Goal: Transaction & Acquisition: Book appointment/travel/reservation

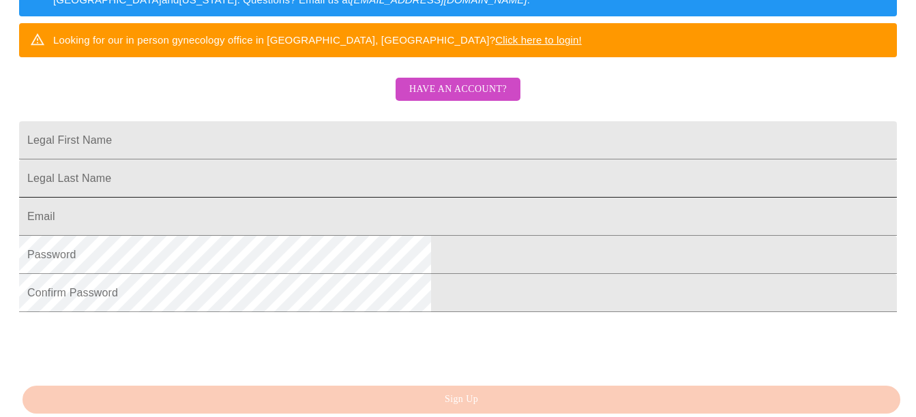
scroll to position [273, 0]
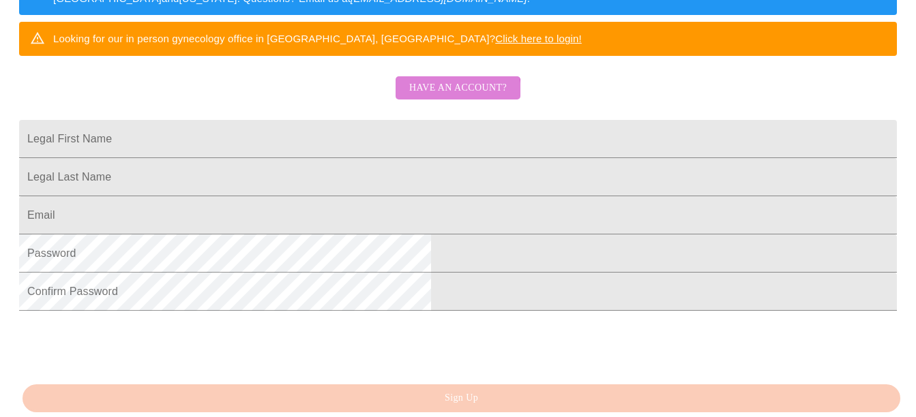
click at [444, 97] on span "Have an account?" at bounding box center [458, 88] width 98 height 17
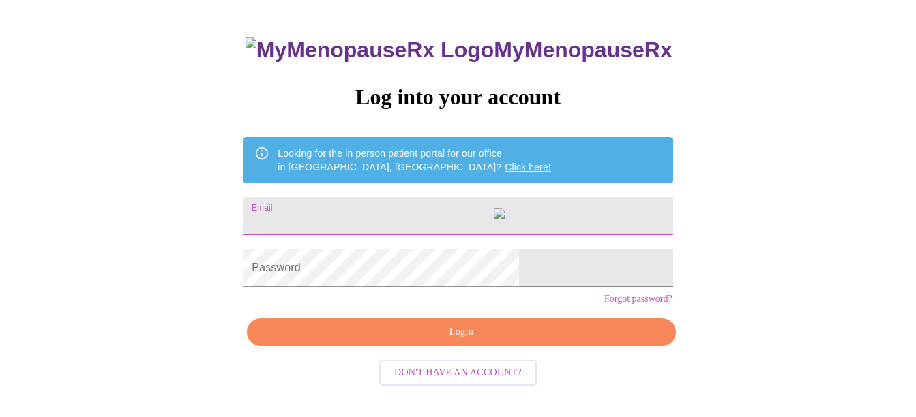
click at [353, 209] on input "Email" at bounding box center [458, 216] width 428 height 38
type input "[EMAIL_ADDRESS][DOMAIN_NAME]"
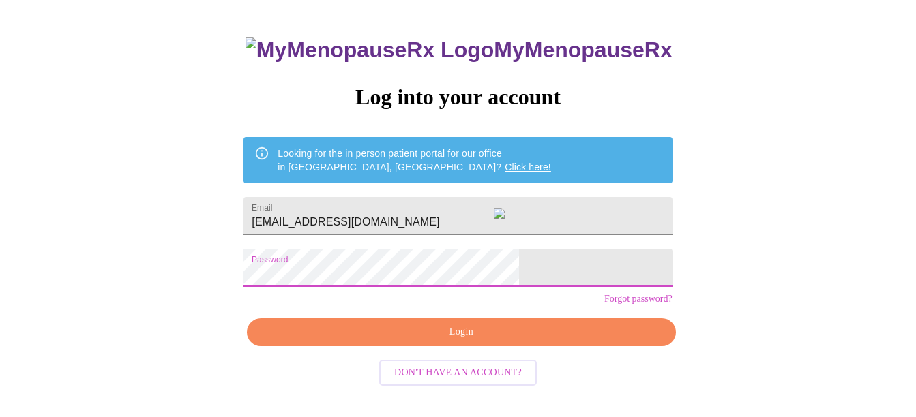
click at [501, 341] on span "Login" at bounding box center [461, 332] width 397 height 17
click at [477, 341] on span "Login" at bounding box center [461, 332] width 397 height 17
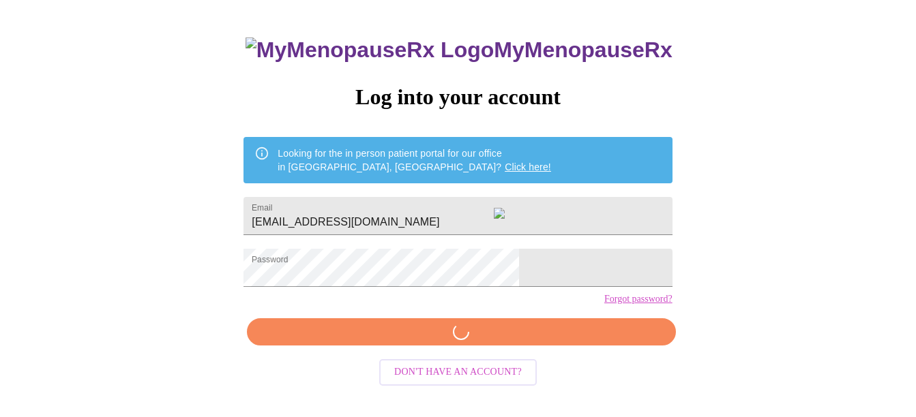
scroll to position [72, 0]
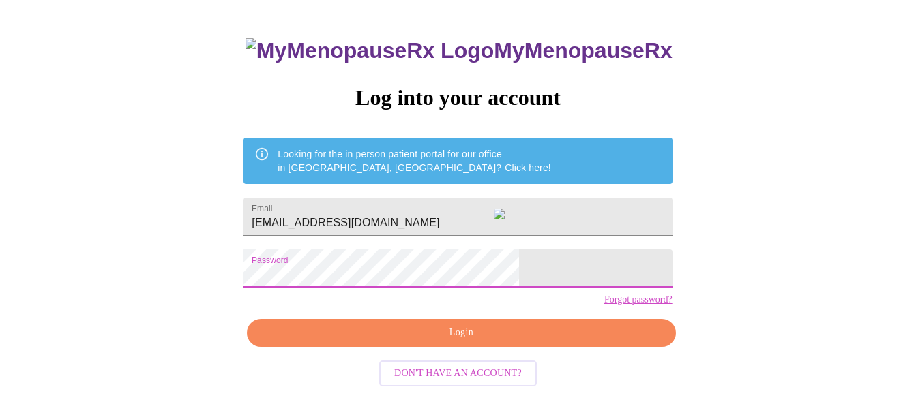
click at [503, 342] on span "Login" at bounding box center [461, 333] width 397 height 17
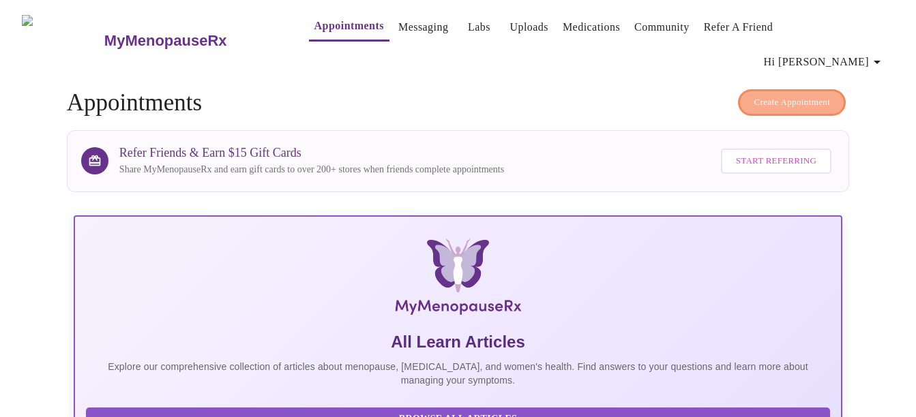
click at [782, 95] on span "Create Appointment" at bounding box center [792, 103] width 76 height 16
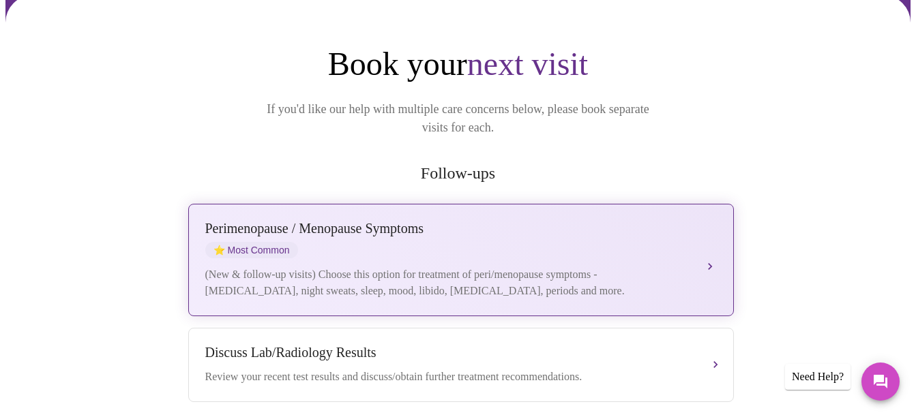
scroll to position [136, 0]
click at [398, 220] on div "Perimenopause / Menopause Symptoms" at bounding box center [447, 228] width 484 height 16
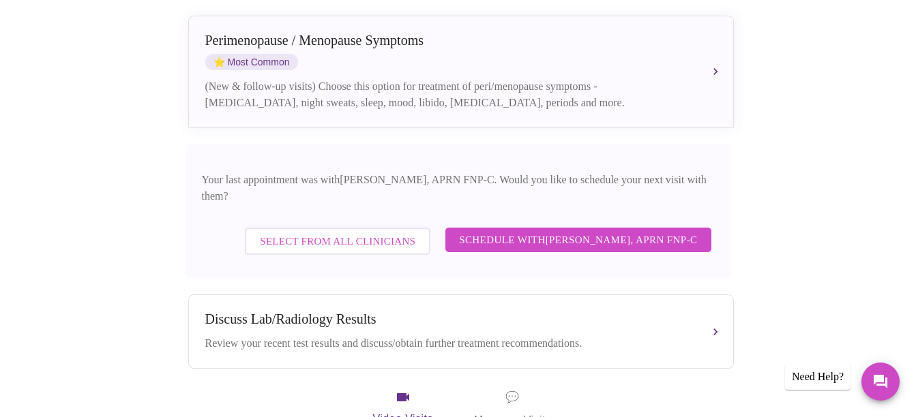
scroll to position [341, 0]
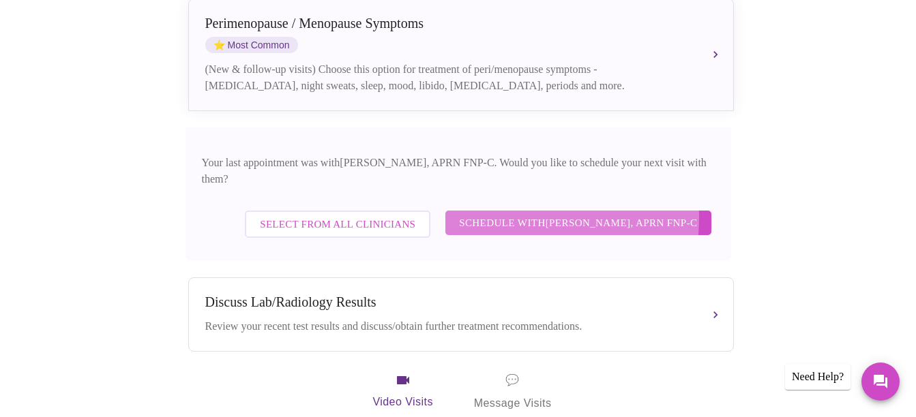
click at [515, 214] on span "Schedule with [PERSON_NAME], APRN FNP-C" at bounding box center [578, 223] width 238 height 18
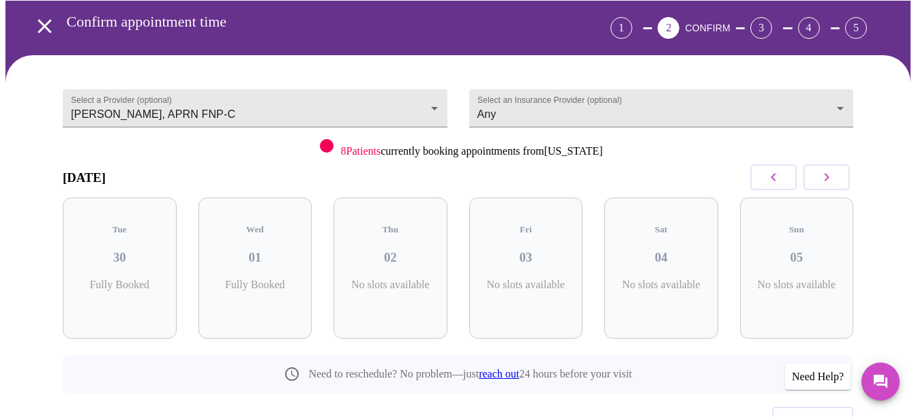
scroll to position [50, 0]
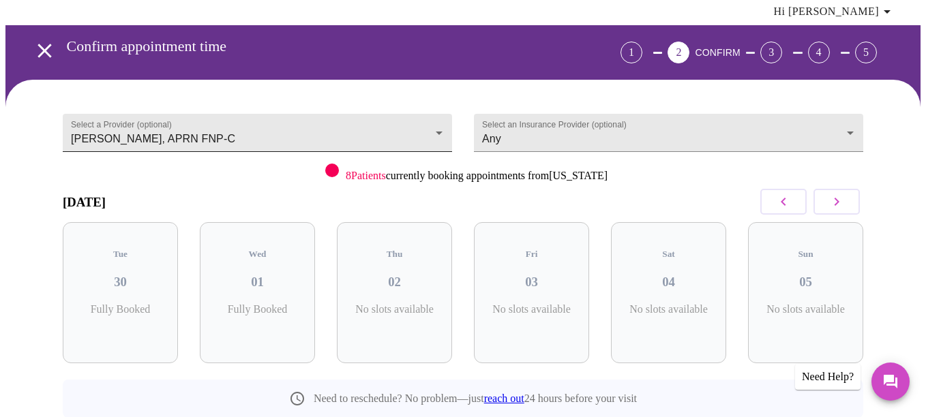
click at [435, 104] on body "MyMenopauseRx Appointments Messaging Labs Uploads Medications Community Refer a…" at bounding box center [462, 241] width 915 height 573
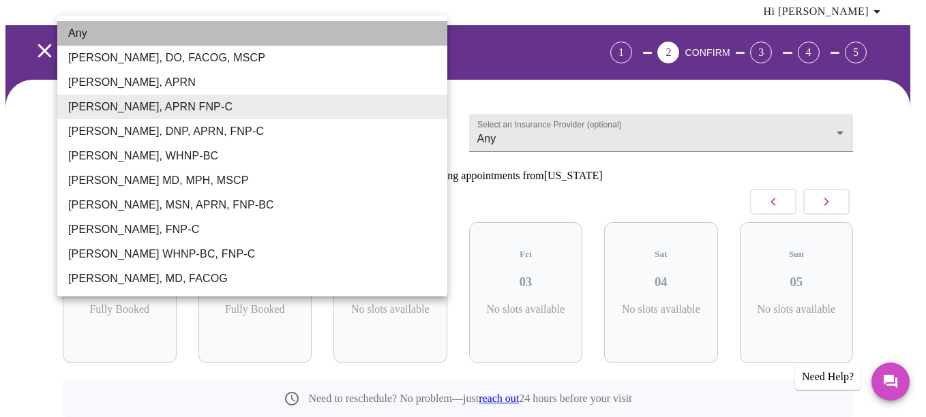
click at [233, 37] on li "Any" at bounding box center [252, 33] width 390 height 25
type input "Any"
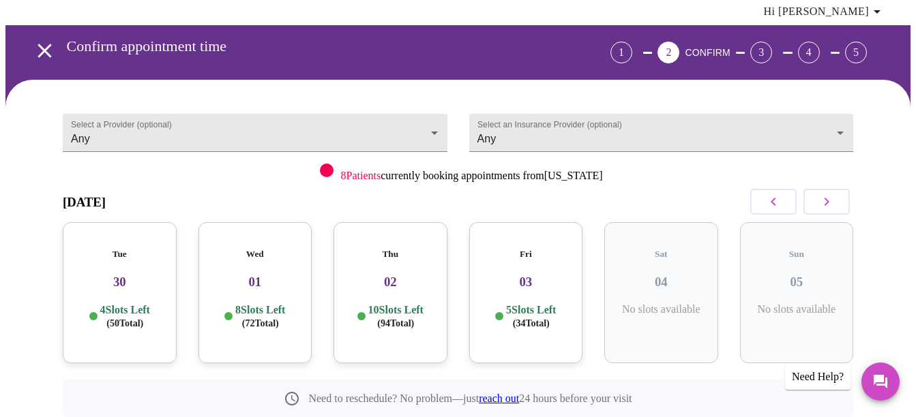
click at [123, 304] on p "4 Slots Left ( 50 Total)" at bounding box center [125, 317] width 50 height 27
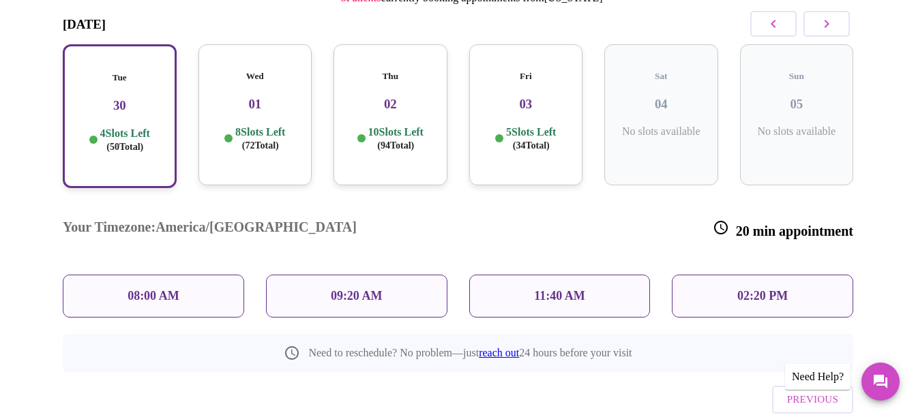
scroll to position [229, 0]
click at [252, 140] on span "( 72 Total)" at bounding box center [260, 145] width 37 height 10
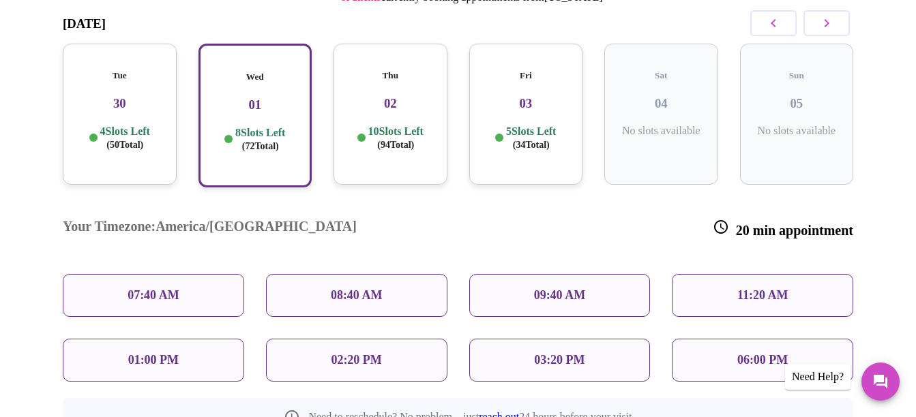
click at [125, 80] on div "Tue 30 4 Slots Left ( 50 Total)" at bounding box center [120, 114] width 114 height 141
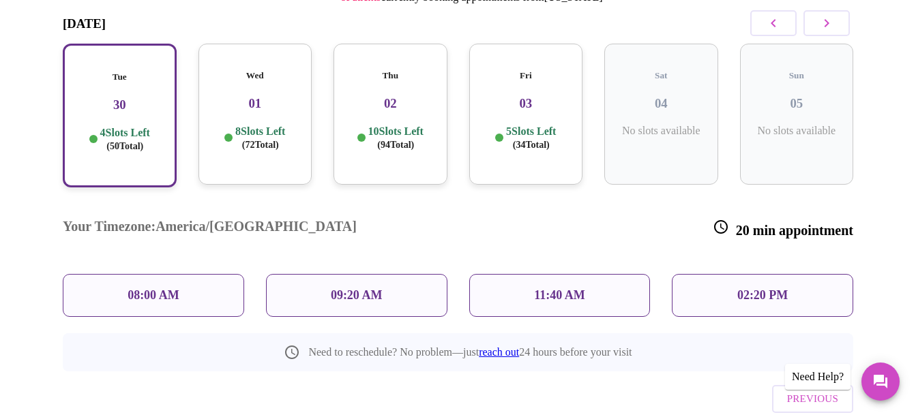
click at [725, 274] on div "02:20 PM" at bounding box center [762, 295] width 181 height 43
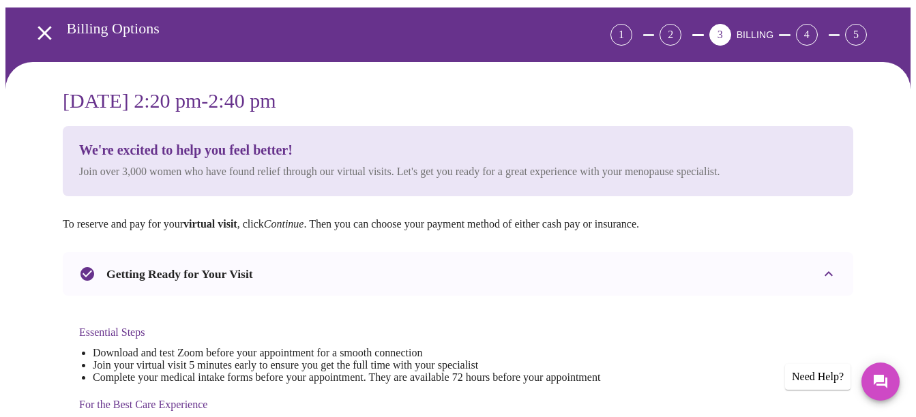
scroll to position [0, 0]
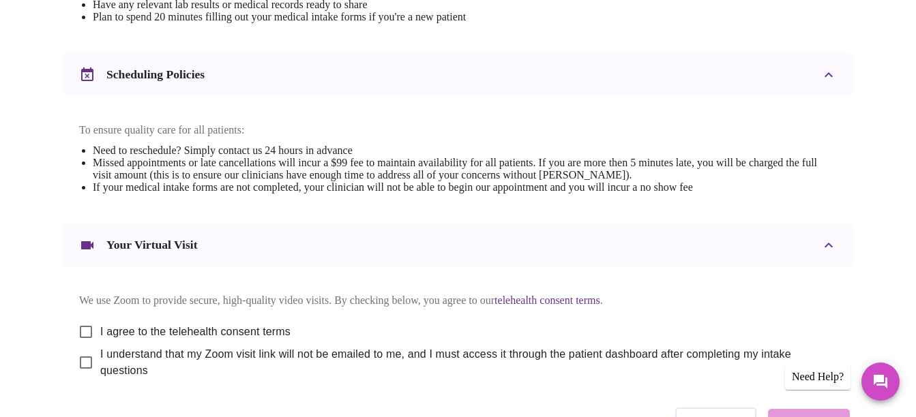
scroll to position [576, 0]
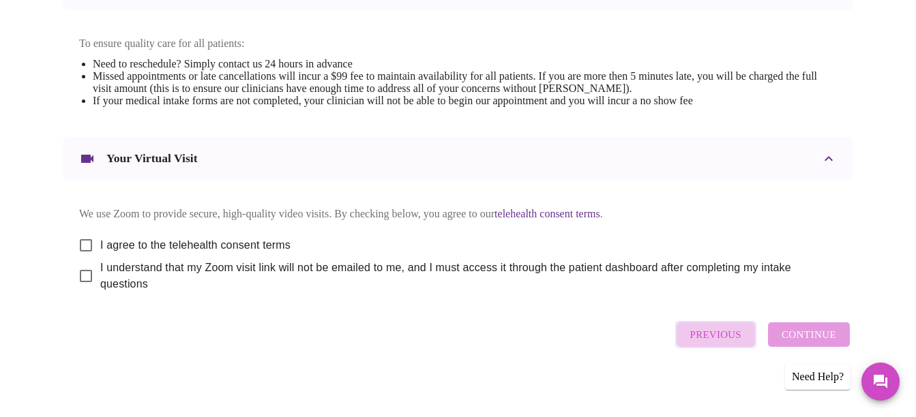
click at [734, 342] on span "Previous" at bounding box center [715, 335] width 51 height 18
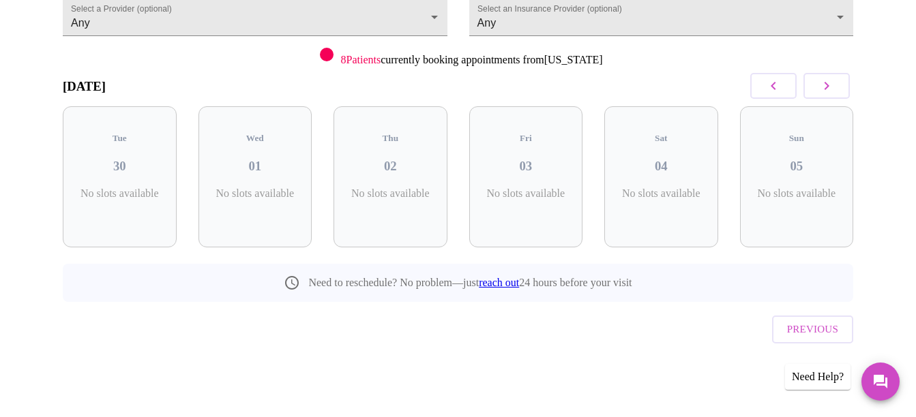
scroll to position [119, 0]
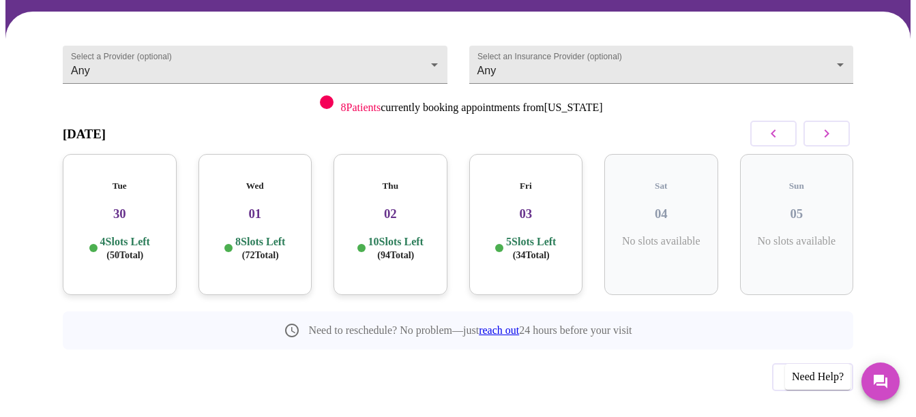
click at [241, 207] on h3 "01" at bounding box center [255, 214] width 92 height 15
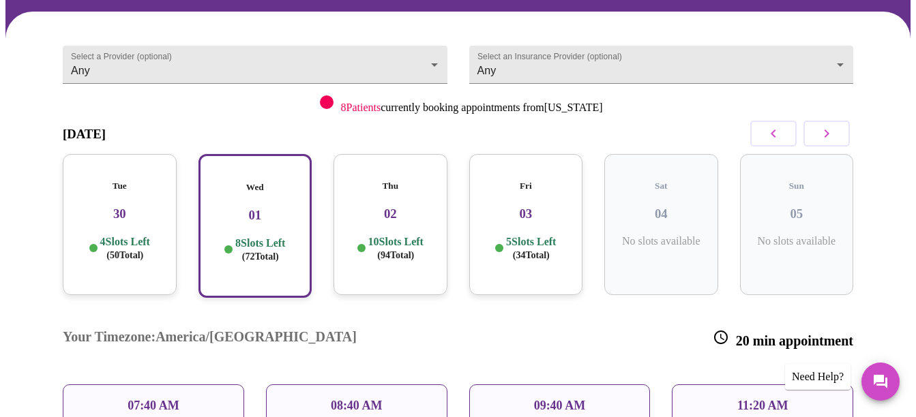
scroll to position [298, 0]
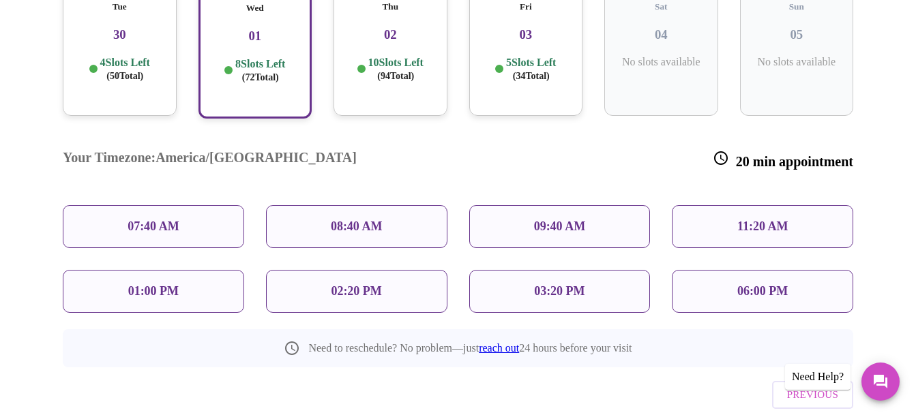
click at [326, 270] on div "02:20 PM" at bounding box center [356, 291] width 181 height 43
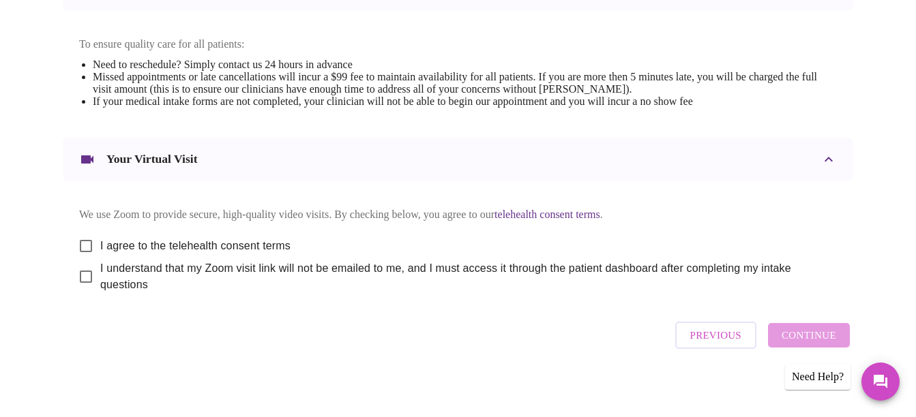
scroll to position [576, 0]
click at [81, 234] on input "I agree to the telehealth consent terms" at bounding box center [86, 245] width 29 height 29
checkbox input "true"
click at [74, 269] on input "I understand that my Zoom visit link will not be emailed to me, and I must acce…" at bounding box center [86, 276] width 29 height 29
checkbox input "true"
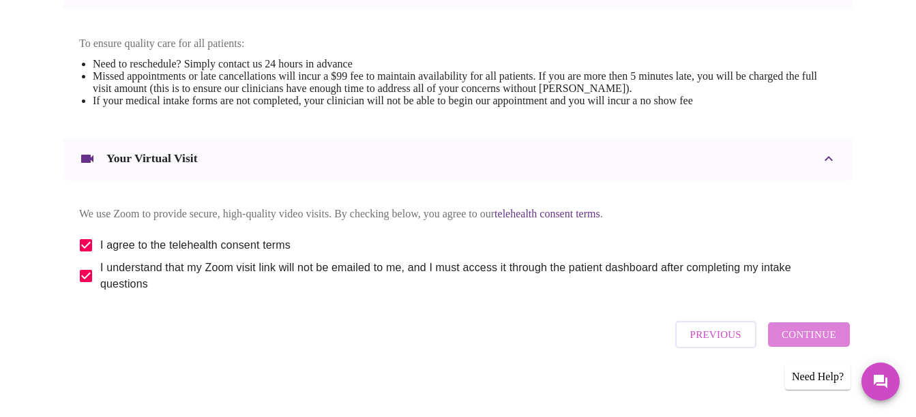
click at [832, 342] on span "Continue" at bounding box center [809, 335] width 55 height 18
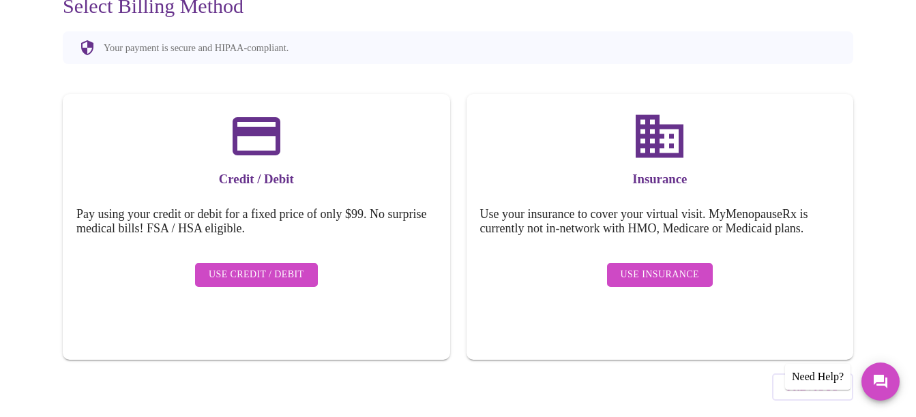
click at [681, 267] on span "Use Insurance" at bounding box center [660, 275] width 78 height 17
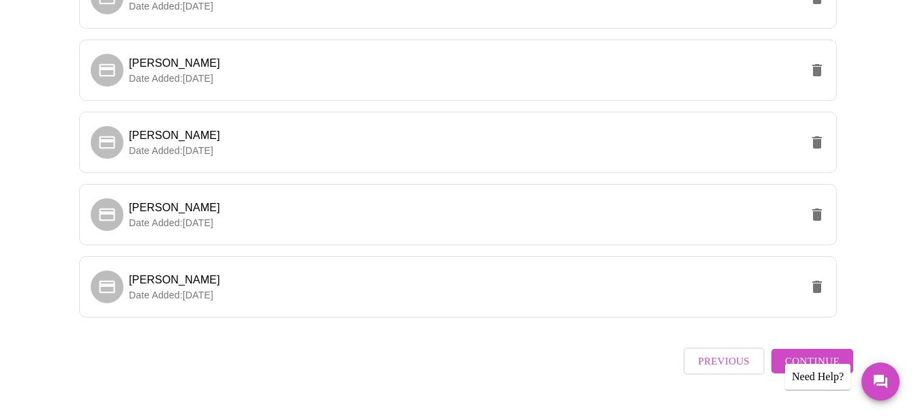
scroll to position [538, 0]
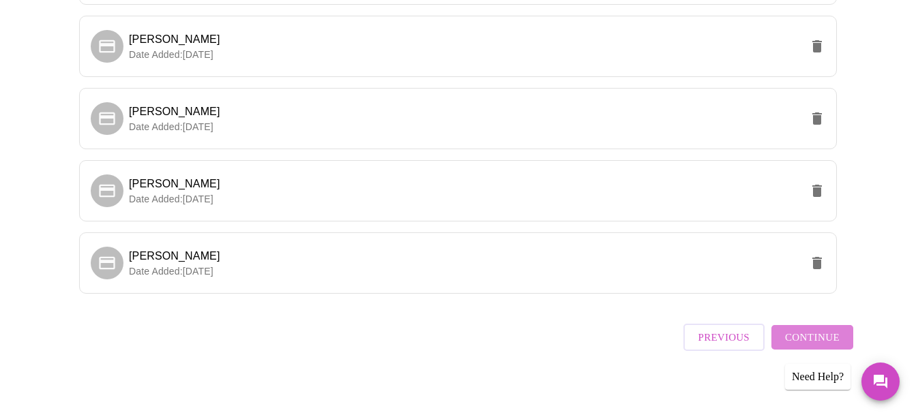
click at [825, 340] on span "Continue" at bounding box center [812, 338] width 55 height 18
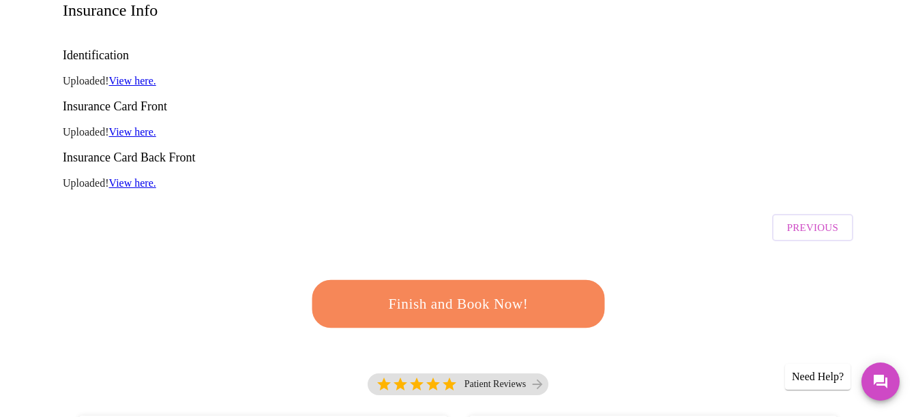
scroll to position [273, 0]
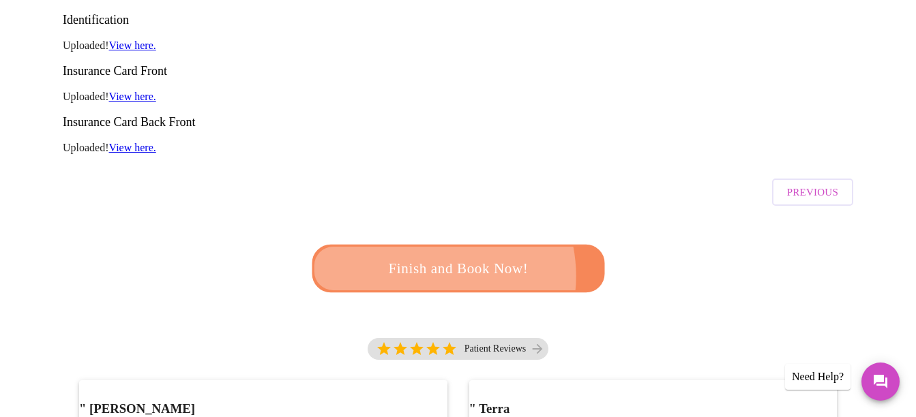
click at [428, 256] on span "Finish and Book Now!" at bounding box center [458, 268] width 256 height 25
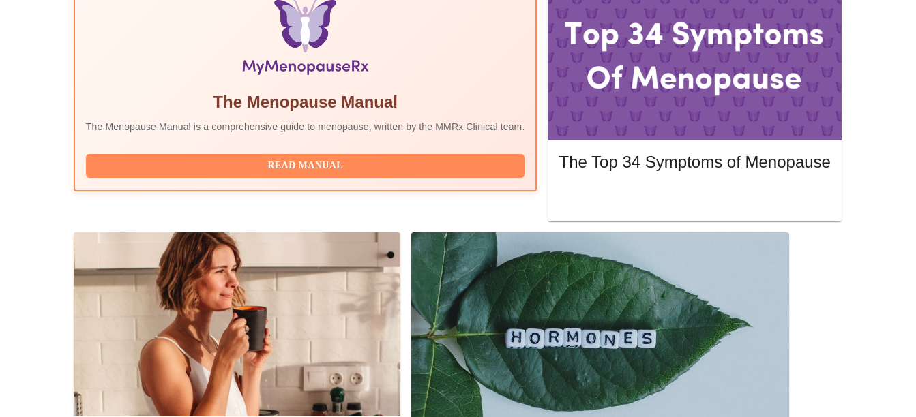
scroll to position [478, 0]
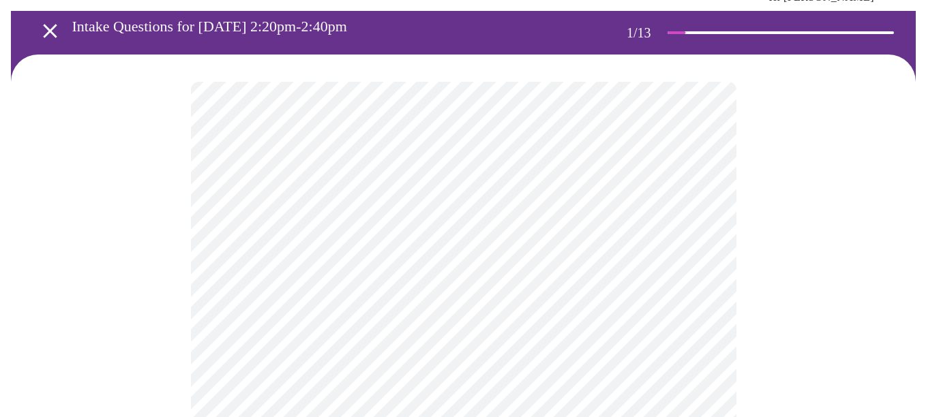
scroll to position [136, 0]
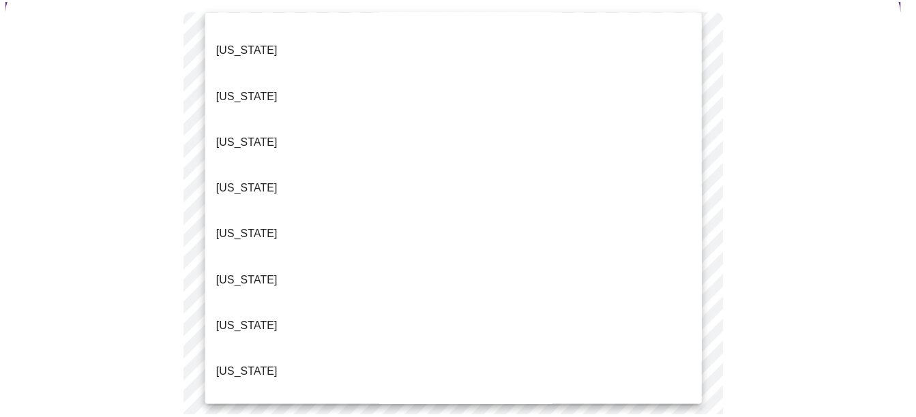
scroll to position [205, 0]
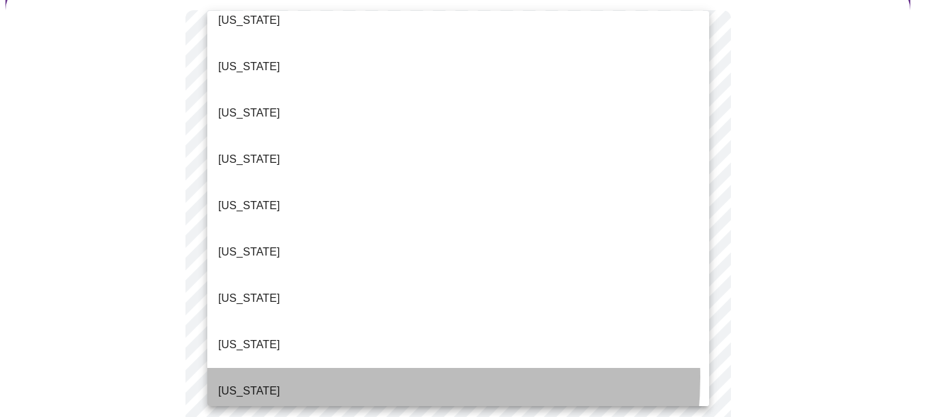
click at [322, 368] on li "[US_STATE]" at bounding box center [458, 391] width 502 height 46
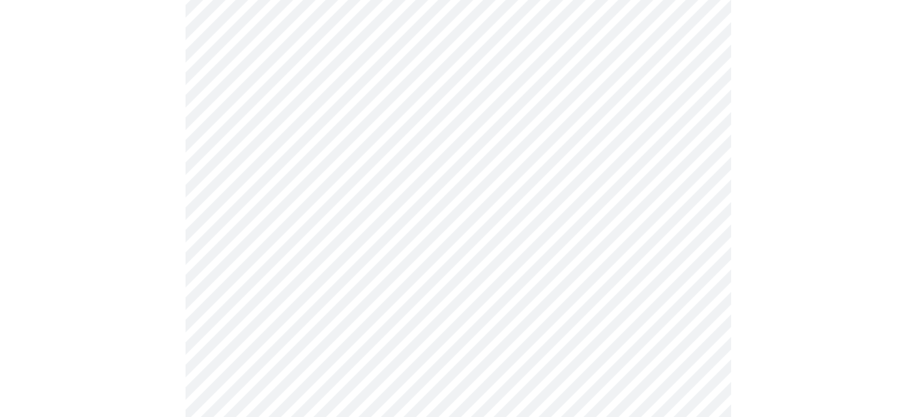
scroll to position [341, 0]
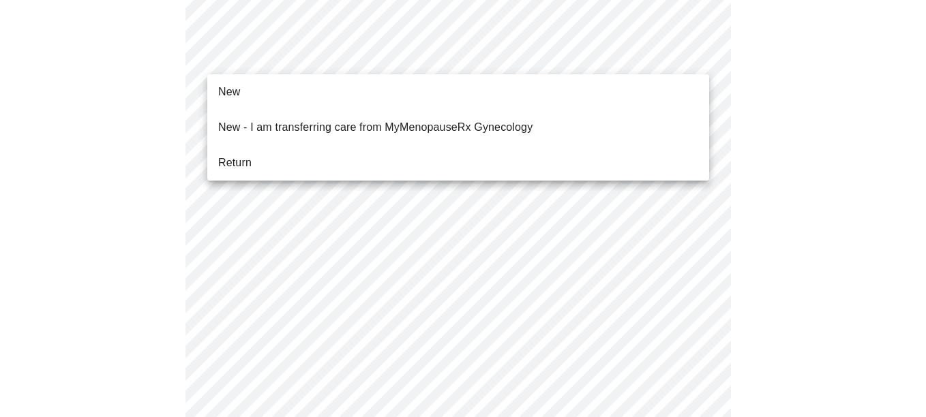
click at [432, 63] on body "MyMenopauseRx Appointments Messaging Labs Uploads Medications Community Refer a…" at bounding box center [462, 296] width 915 height 1265
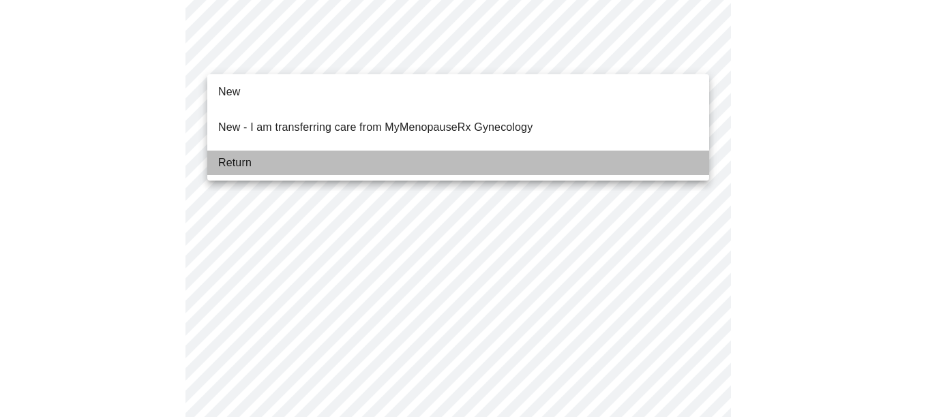
click at [310, 151] on li "Return" at bounding box center [458, 163] width 502 height 25
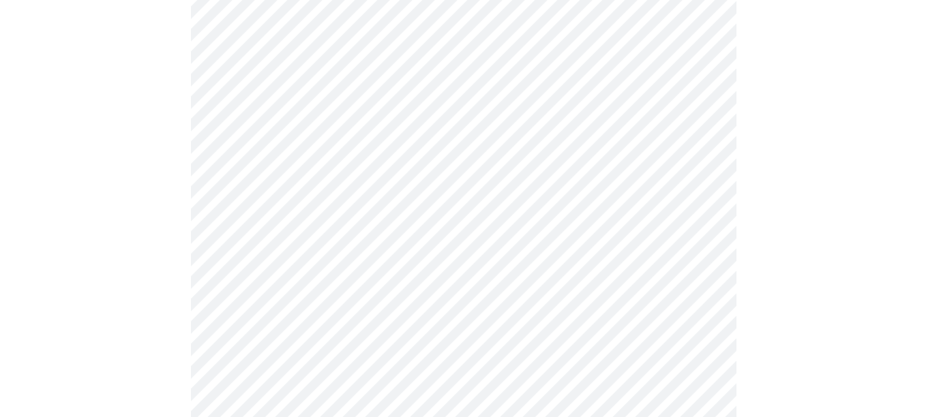
scroll to position [810, 0]
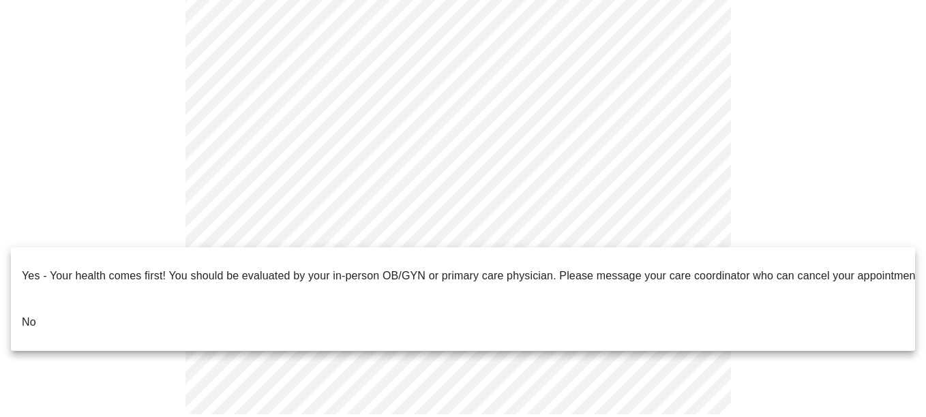
click at [262, 232] on div at bounding box center [463, 208] width 926 height 417
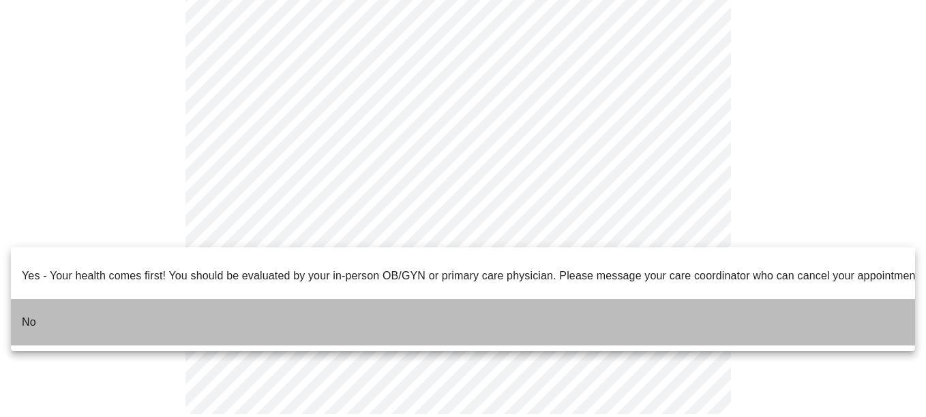
click at [40, 305] on li "No" at bounding box center [463, 322] width 905 height 46
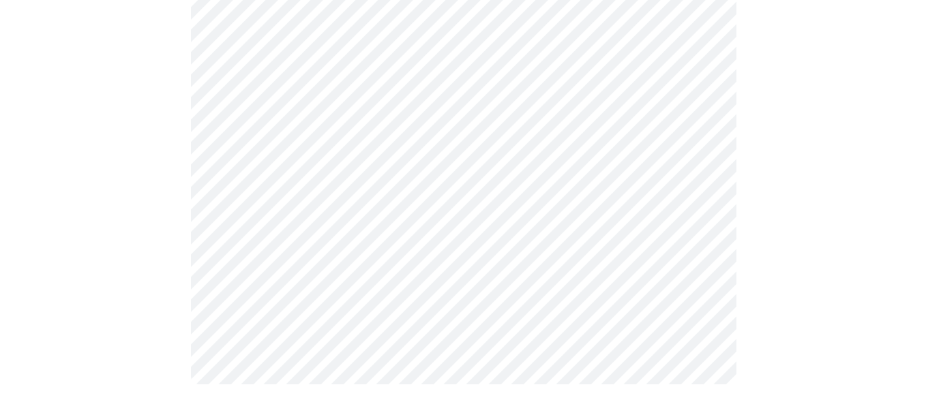
scroll to position [0, 0]
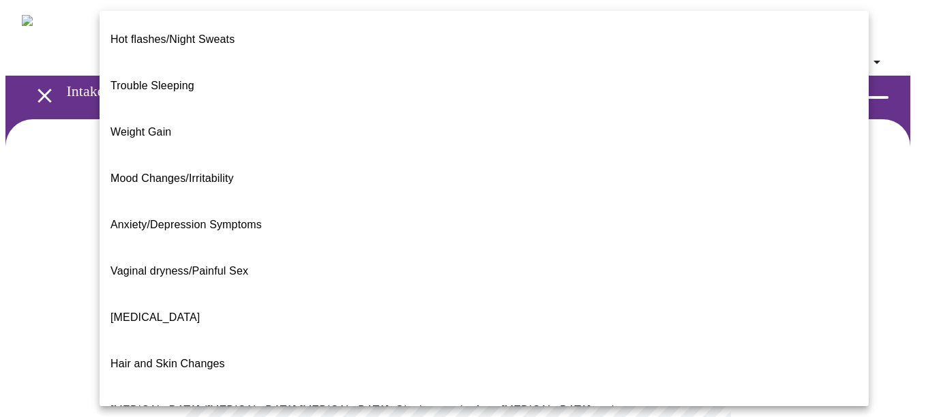
click at [451, 275] on body "MyMenopauseRx Appointments Messaging Labs Uploads Medications Community Refer a…" at bounding box center [462, 424] width 915 height 839
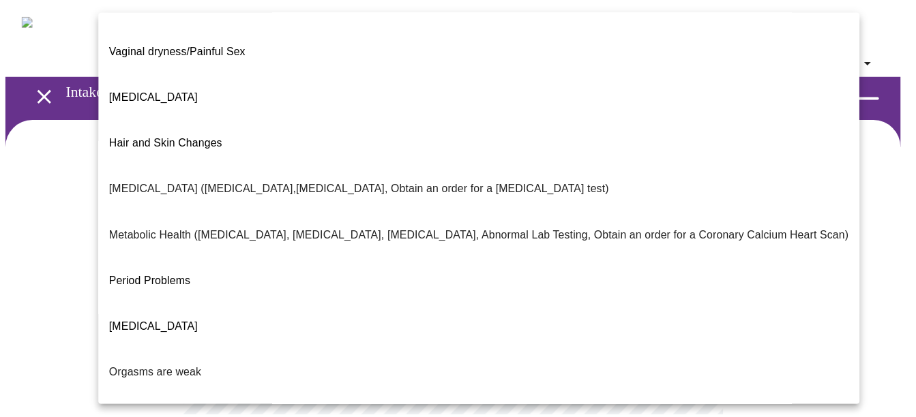
scroll to position [289, 0]
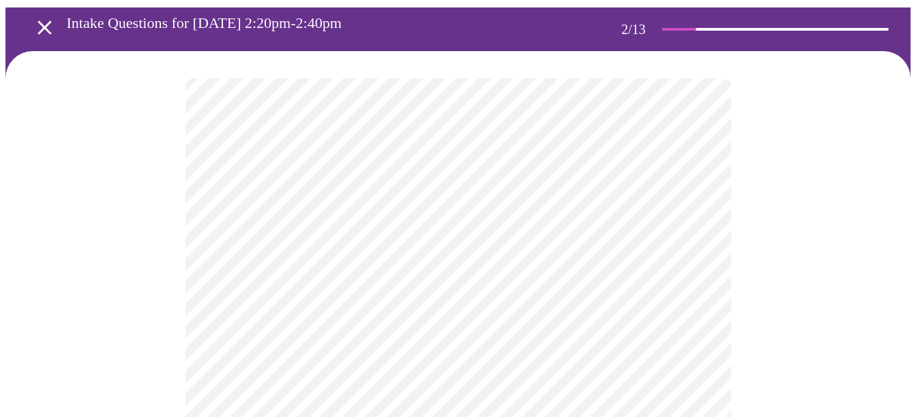
scroll to position [205, 0]
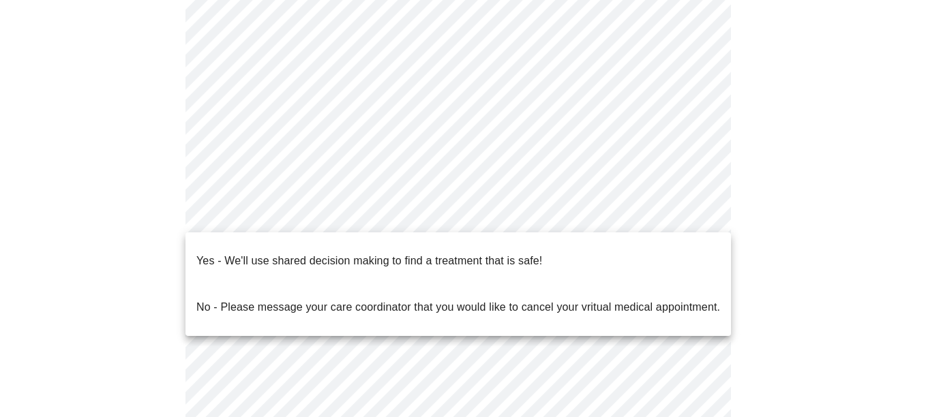
click at [250, 222] on body "MyMenopauseRx Appointments Messaging Labs Uploads Medications Community Refer a…" at bounding box center [462, 216] width 915 height 831
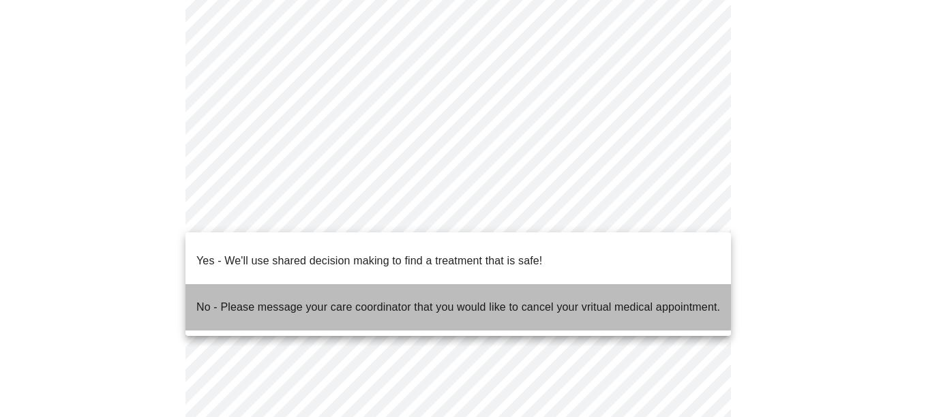
click at [244, 299] on p "No - Please message your care coordinator that you would like to cancel your vr…" at bounding box center [458, 307] width 524 height 16
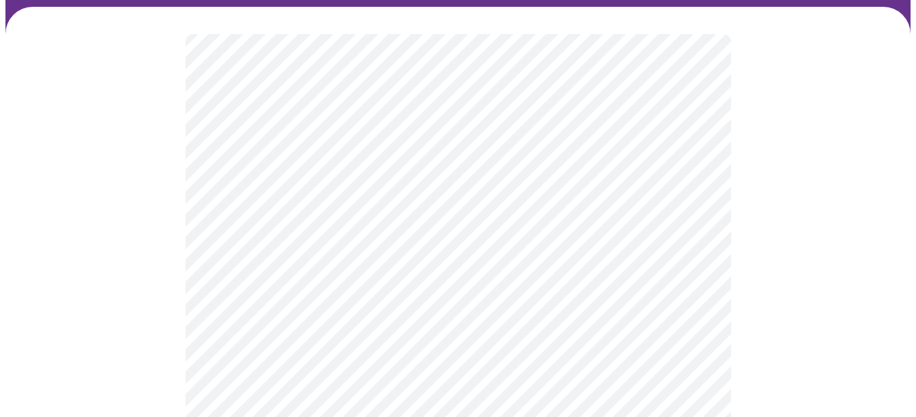
scroll to position [136, 0]
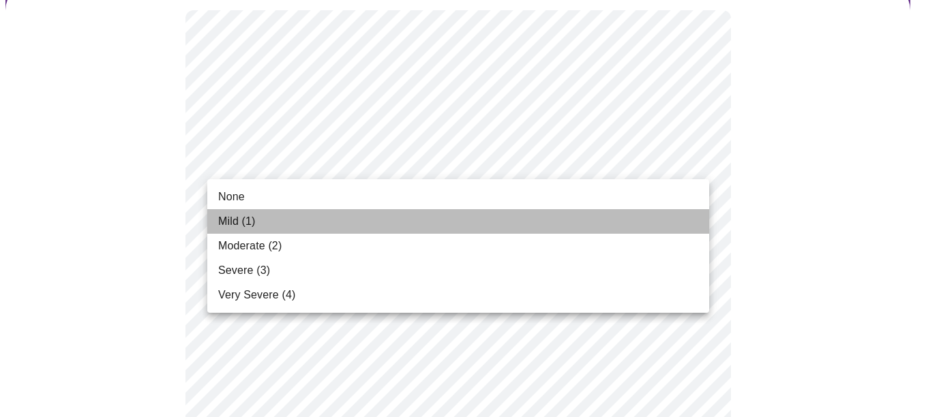
click at [353, 214] on li "Mild (1)" at bounding box center [458, 221] width 502 height 25
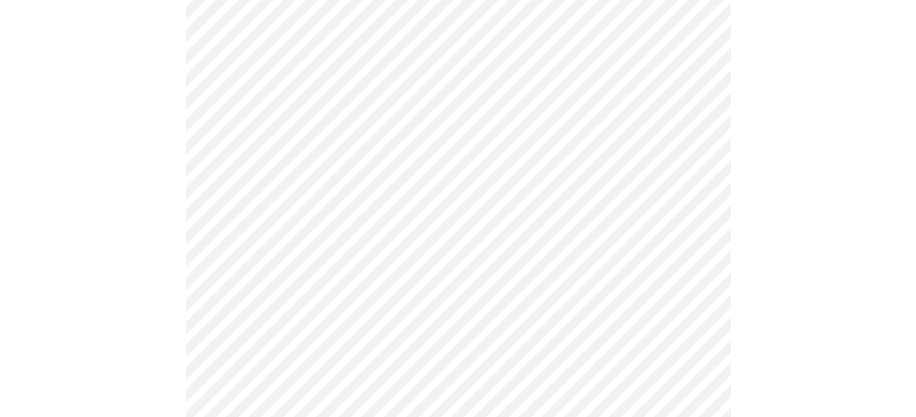
scroll to position [205, 0]
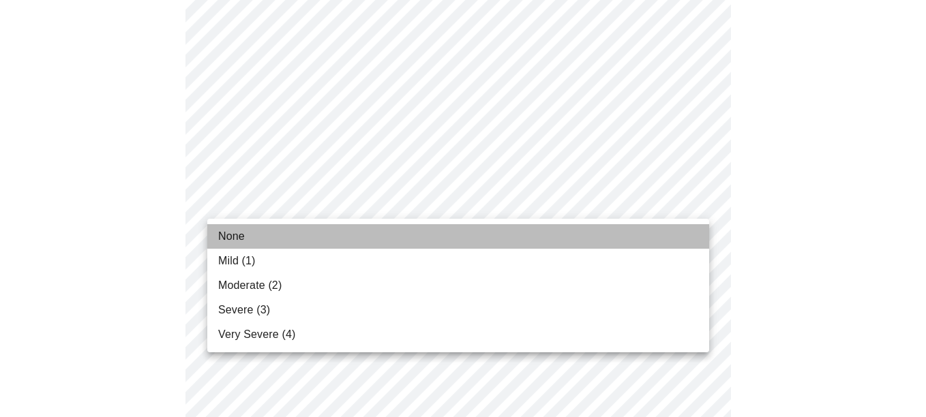
click at [357, 246] on li "None" at bounding box center [458, 236] width 502 height 25
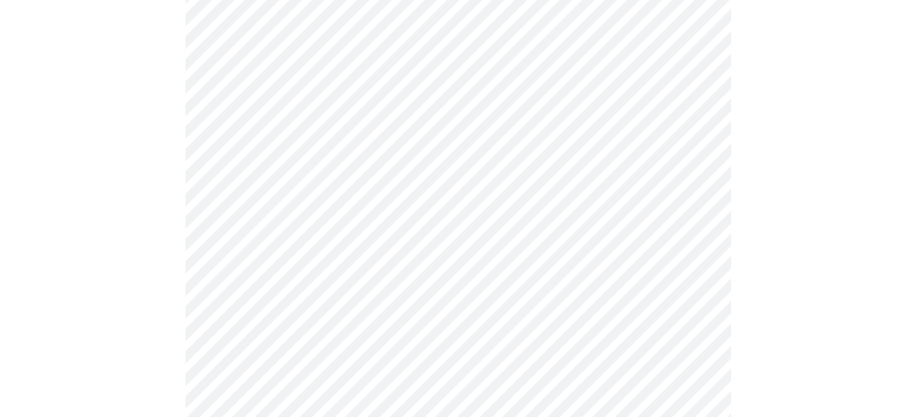
scroll to position [341, 0]
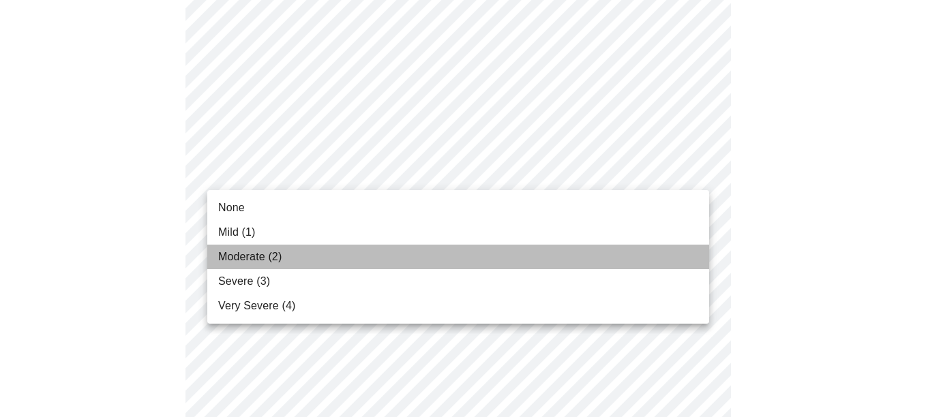
click at [280, 265] on span "Moderate (2)" at bounding box center [249, 257] width 63 height 16
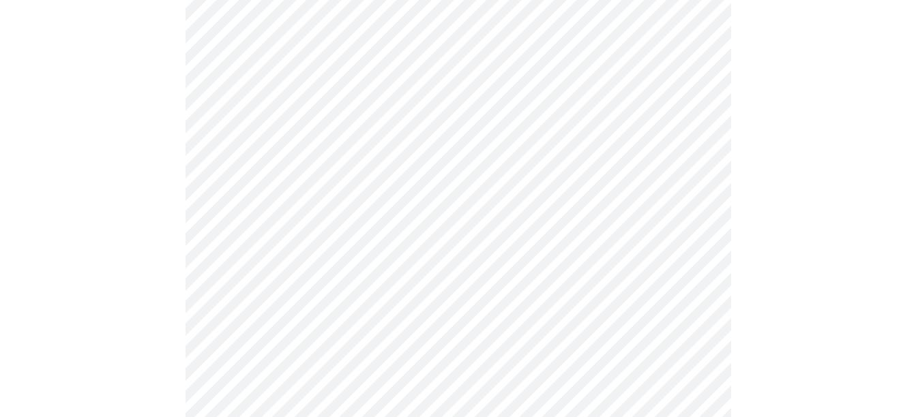
scroll to position [478, 0]
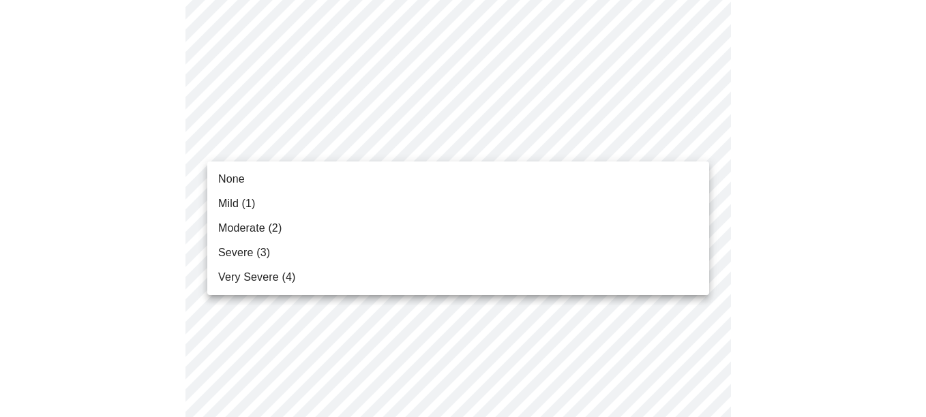
click at [299, 154] on body "MyMenopauseRx Appointments Messaging Labs Uploads Medications Community Refer a…" at bounding box center [462, 416] width 915 height 1776
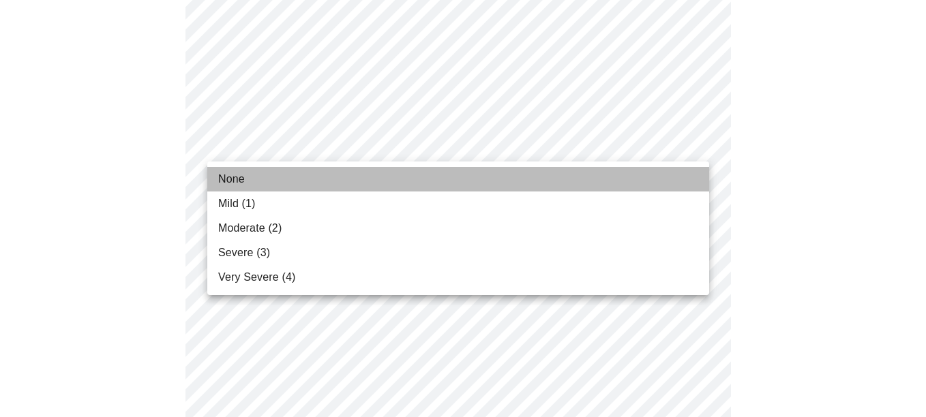
click at [263, 186] on li "None" at bounding box center [458, 179] width 502 height 25
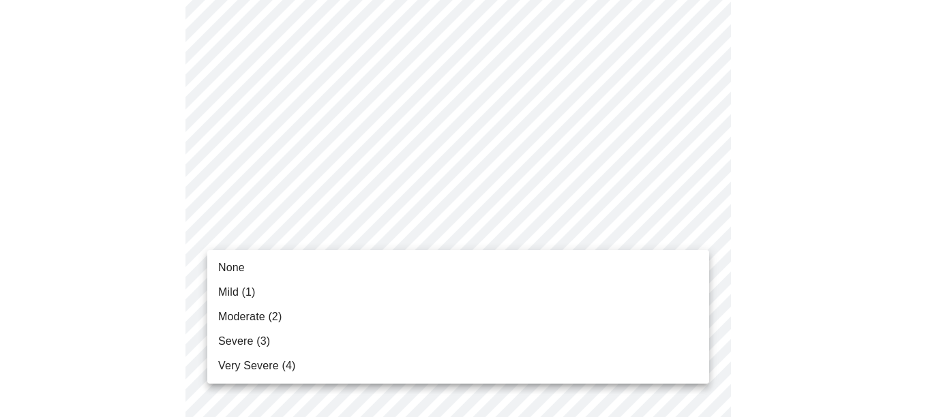
click at [243, 241] on body "MyMenopauseRx Appointments Messaging Labs Uploads Medications Community Refer a…" at bounding box center [462, 406] width 915 height 1757
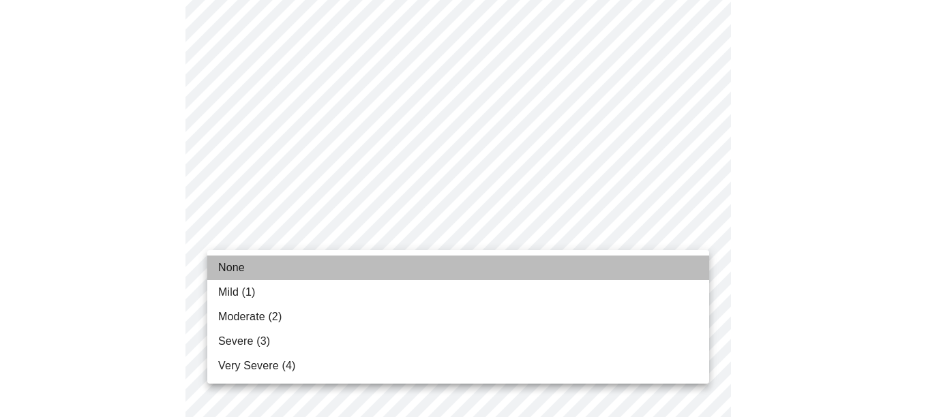
click at [239, 270] on span "None" at bounding box center [231, 268] width 27 height 16
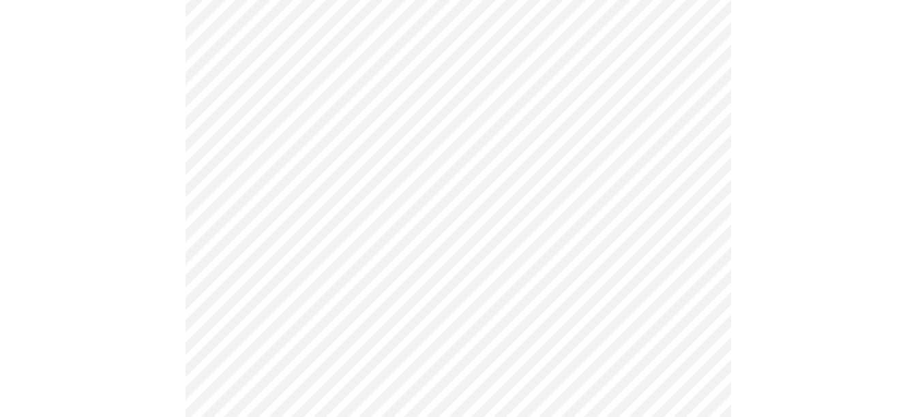
scroll to position [546, 0]
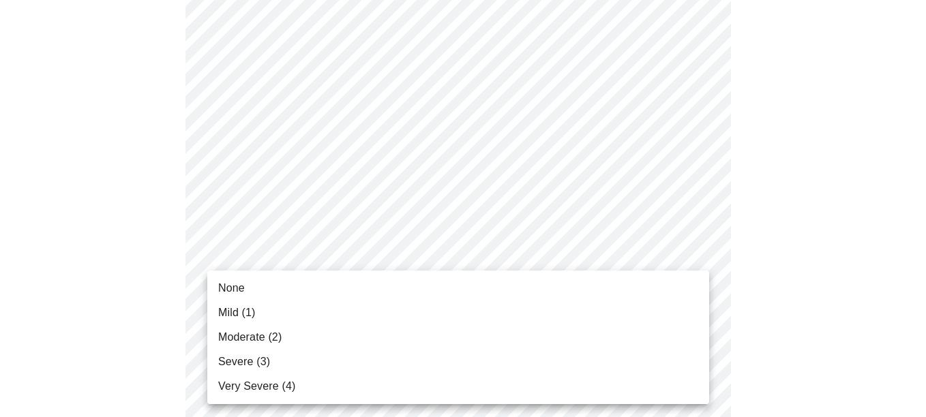
click at [248, 244] on body "MyMenopauseRx Appointments Messaging Labs Uploads Medications Community Refer a…" at bounding box center [462, 329] width 915 height 1738
click at [234, 290] on span "None" at bounding box center [231, 288] width 27 height 16
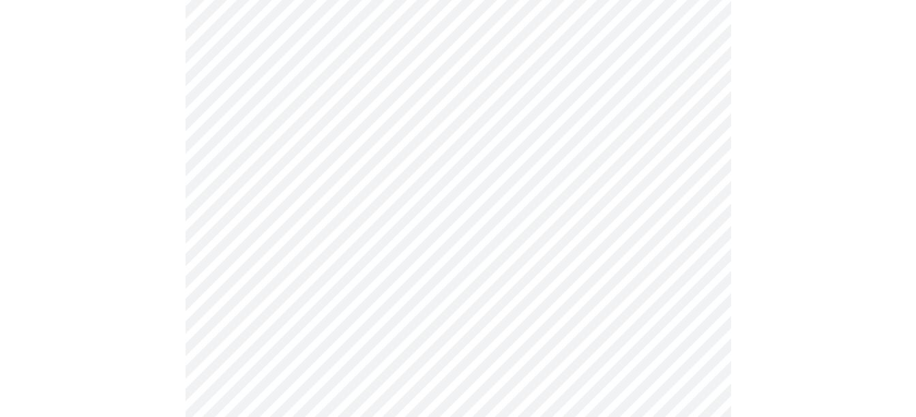
scroll to position [682, 0]
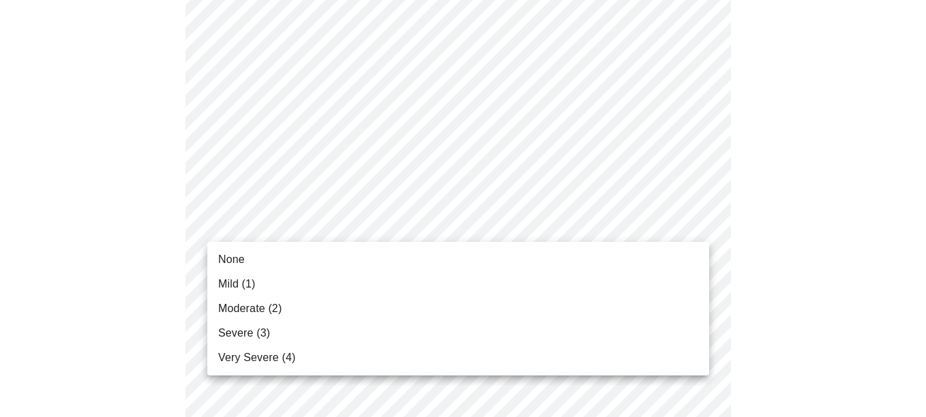
click at [263, 230] on body "MyMenopauseRx Appointments Messaging Labs Uploads Medications Community Refer a…" at bounding box center [462, 182] width 915 height 1719
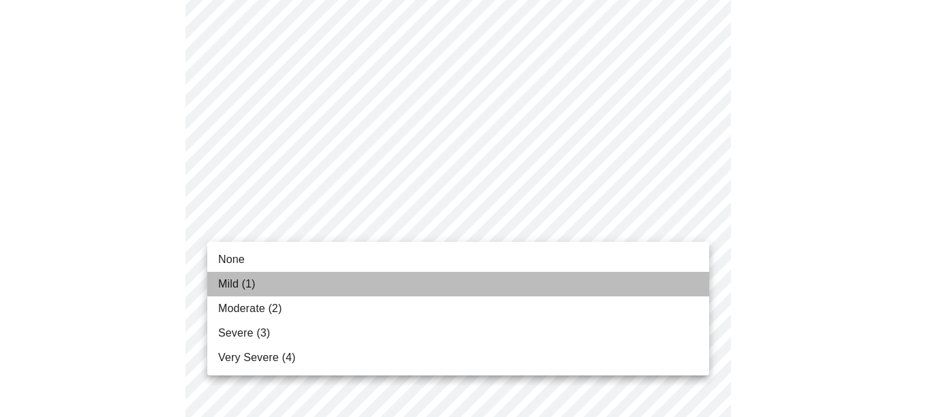
click at [239, 286] on span "Mild (1)" at bounding box center [237, 284] width 38 height 16
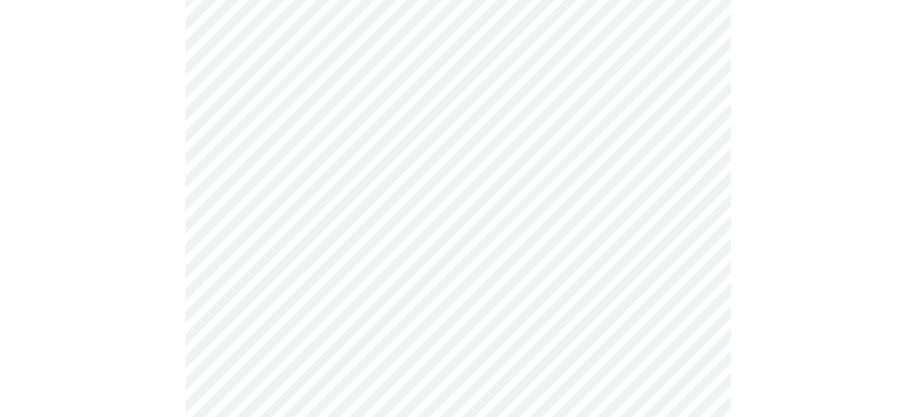
scroll to position [819, 0]
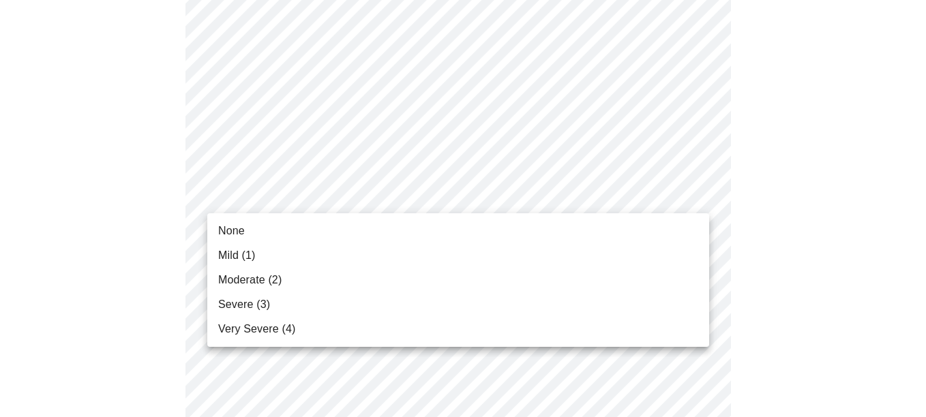
click at [355, 190] on body "MyMenopauseRx Appointments Messaging Labs Uploads Medications Community Refer a…" at bounding box center [462, 37] width 915 height 1700
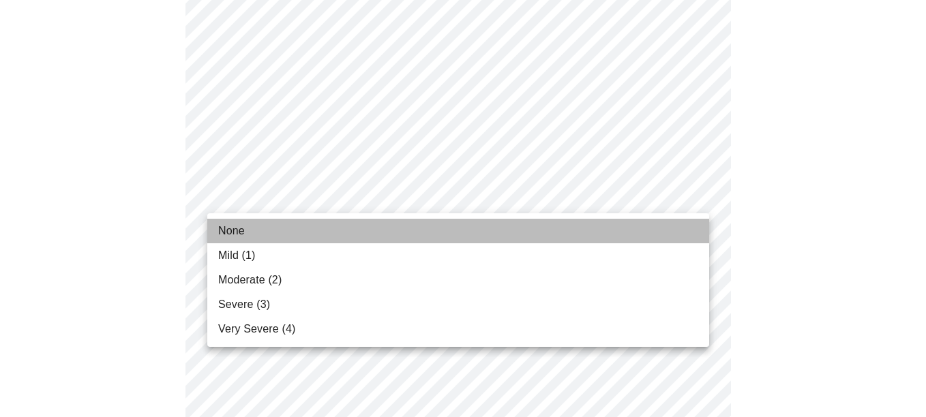
click at [306, 223] on li "None" at bounding box center [458, 231] width 502 height 25
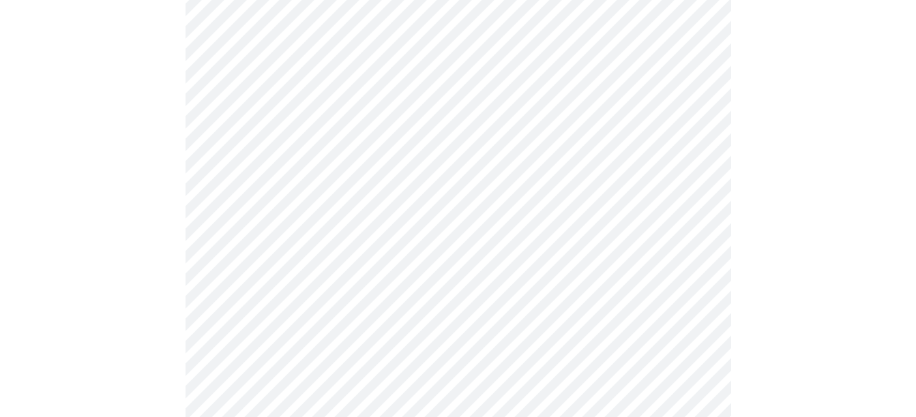
scroll to position [955, 0]
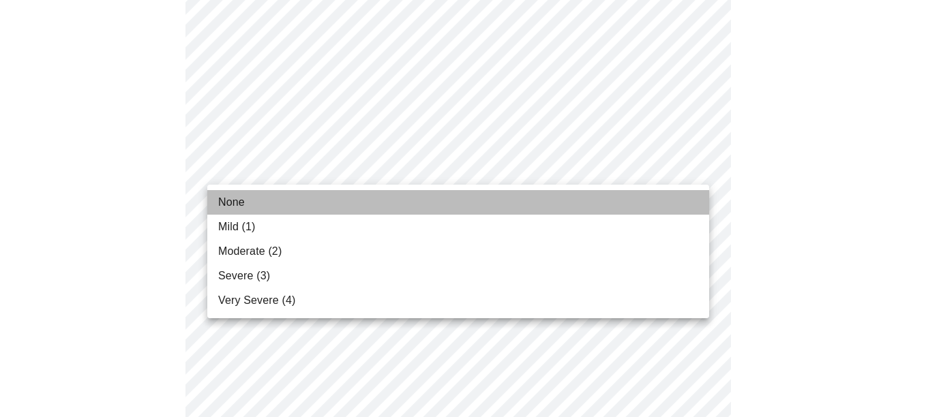
click at [265, 207] on li "None" at bounding box center [458, 202] width 502 height 25
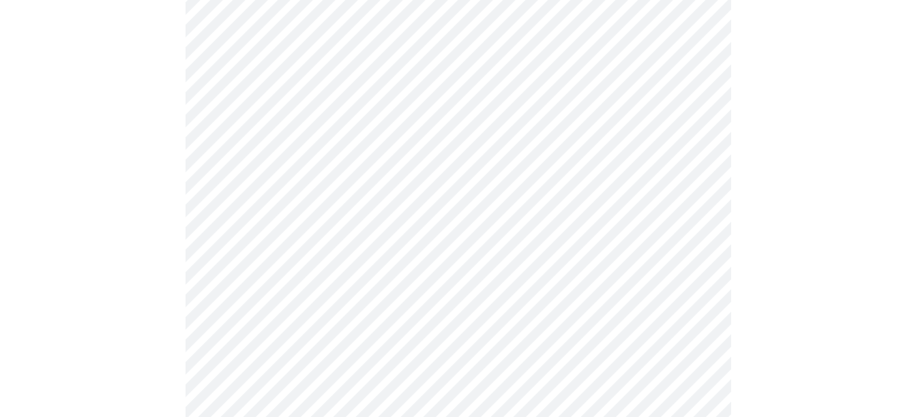
scroll to position [1023, 0]
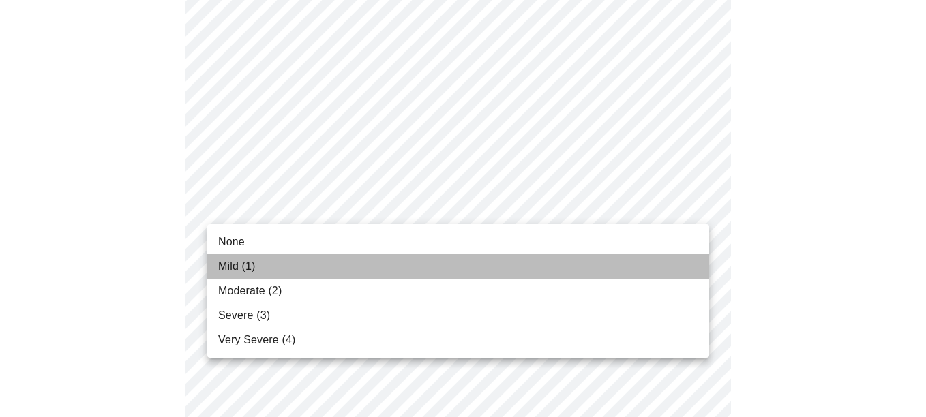
click at [240, 261] on span "Mild (1)" at bounding box center [237, 267] width 38 height 16
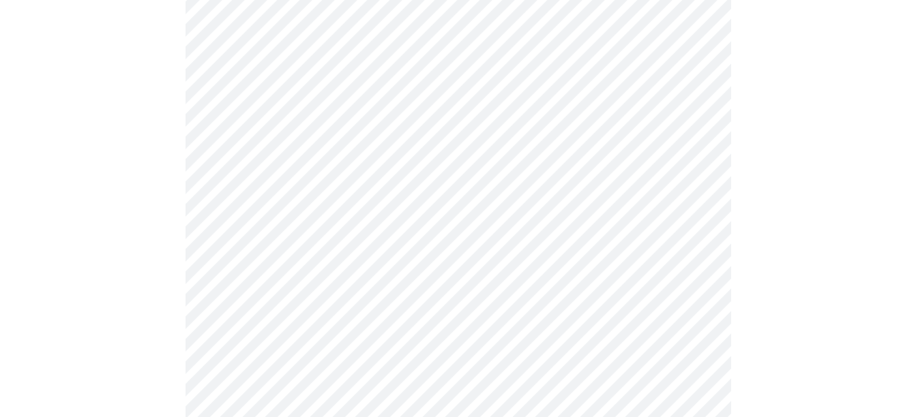
scroll to position [1160, 0]
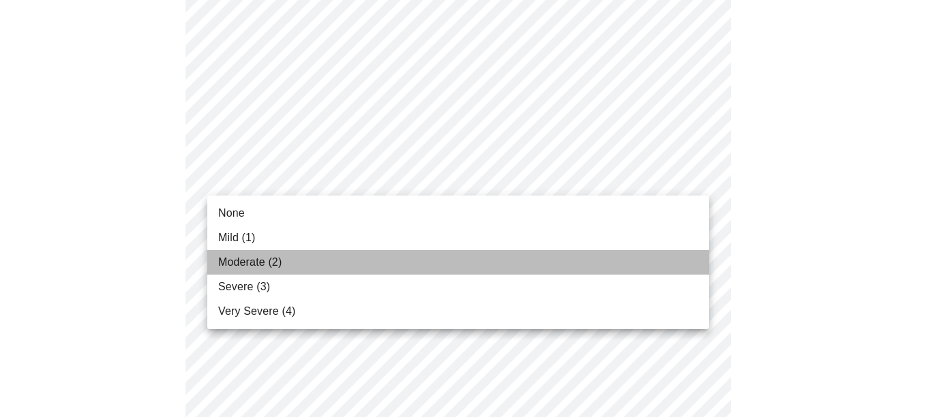
click at [254, 260] on span "Moderate (2)" at bounding box center [249, 262] width 63 height 16
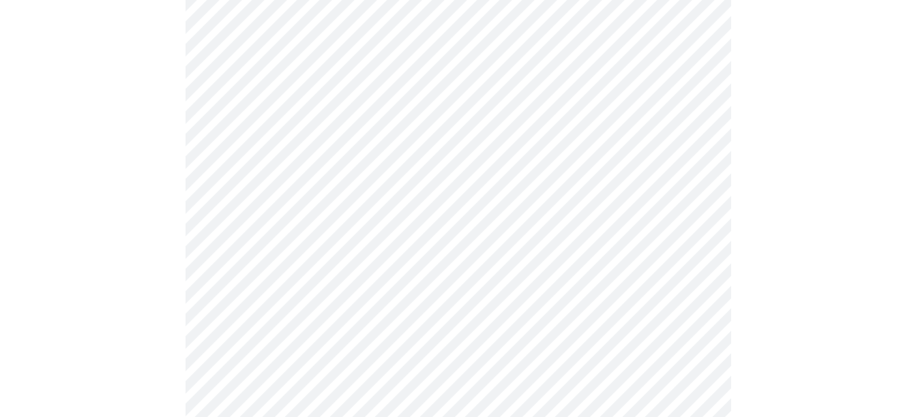
scroll to position [546, 0]
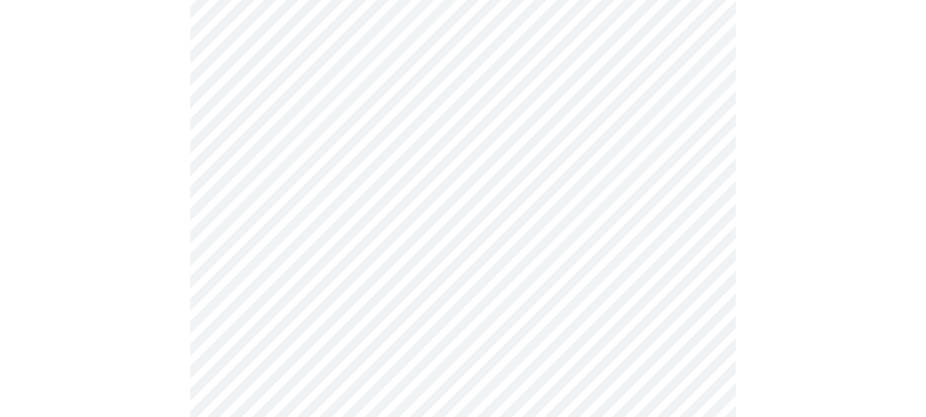
click at [385, 289] on body "MyMenopauseRx Appointments Messaging Labs Uploads Medications Community Refer a…" at bounding box center [462, 143] width 915 height 1366
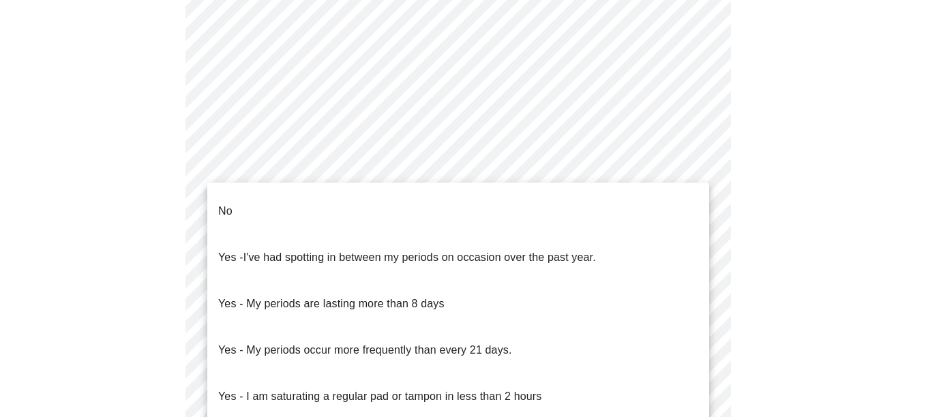
click at [320, 211] on li "No" at bounding box center [458, 211] width 502 height 46
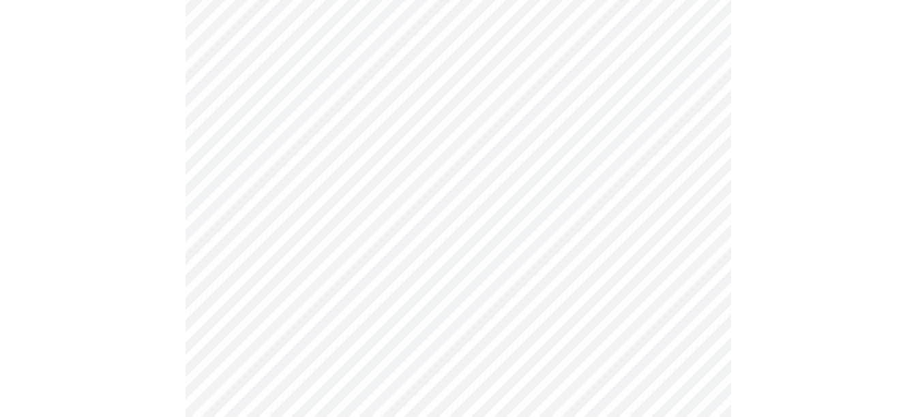
scroll to position [750, 0]
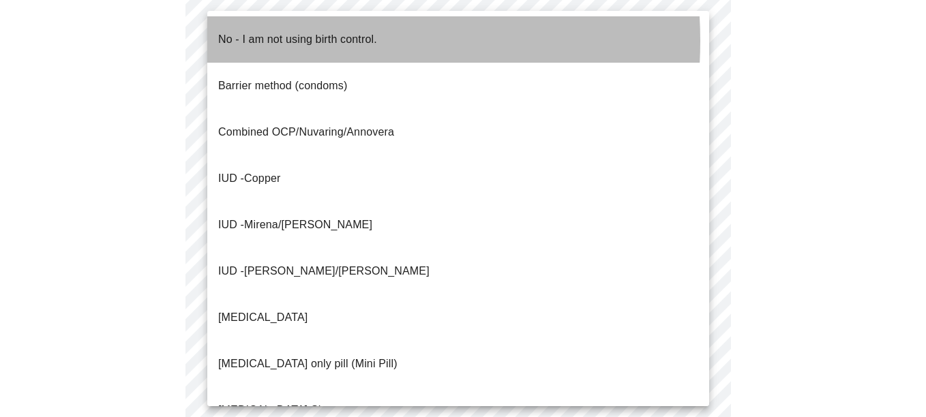
click at [283, 41] on span "No - I am not using birth control." at bounding box center [297, 39] width 159 height 38
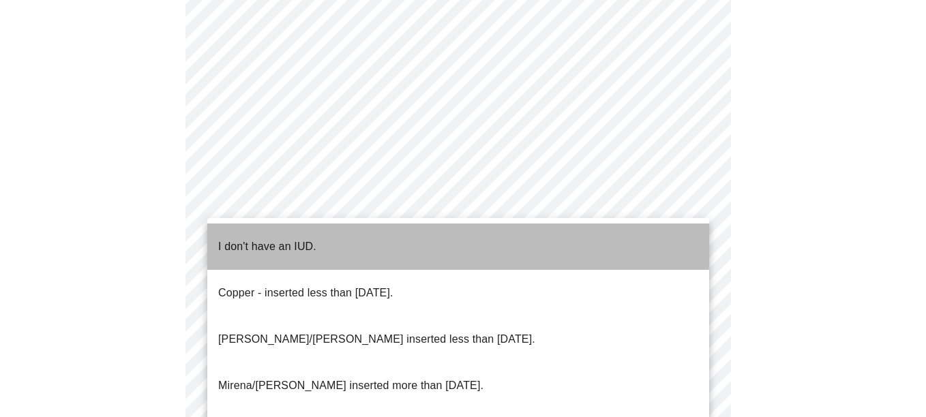
click at [254, 239] on p "I don't have an IUD." at bounding box center [267, 247] width 98 height 16
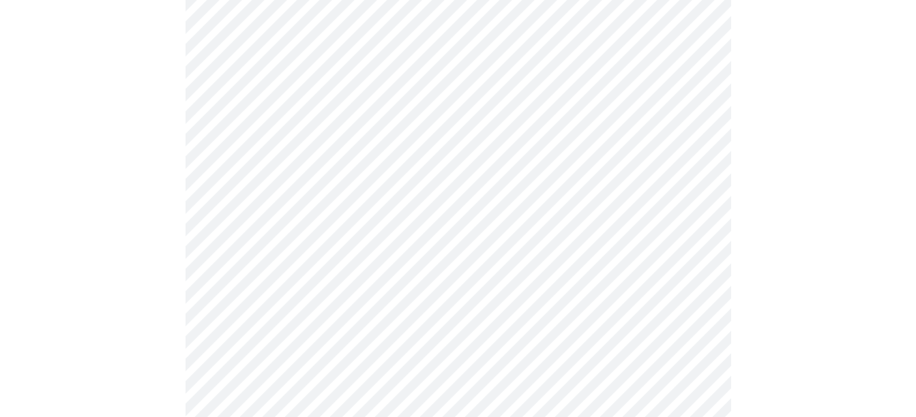
scroll to position [887, 0]
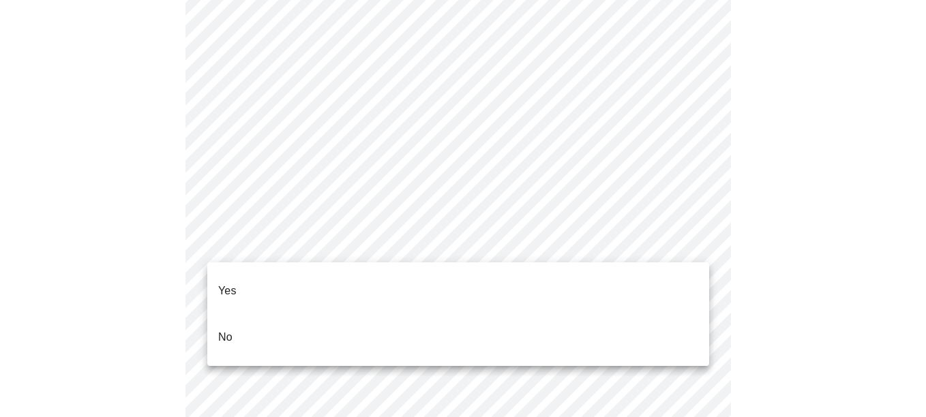
click at [256, 287] on li "Yes" at bounding box center [458, 291] width 502 height 46
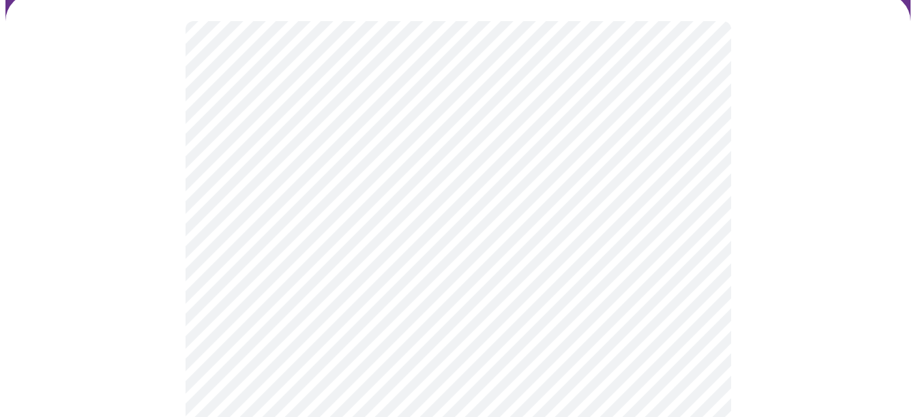
scroll to position [136, 0]
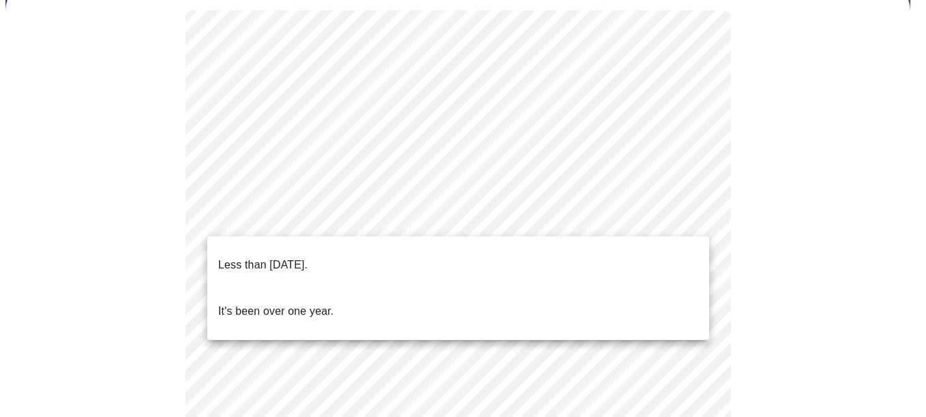
click at [266, 225] on body "MyMenopauseRx Appointments Messaging Labs Uploads Medications Community Refer a…" at bounding box center [462, 416] width 915 height 1095
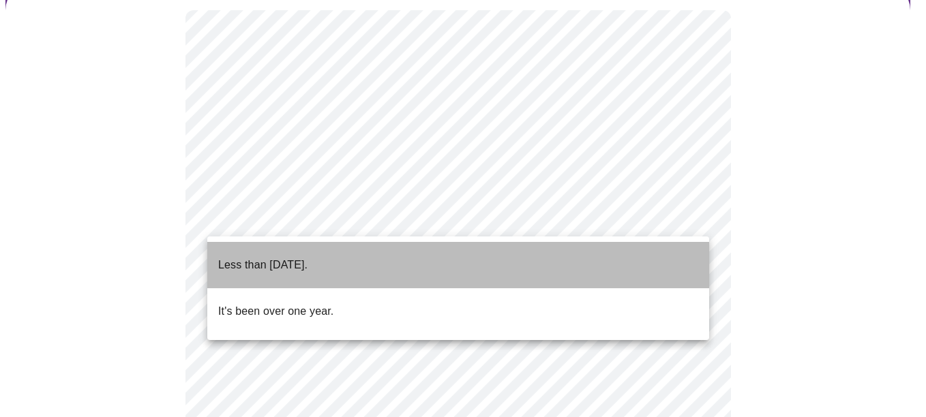
click at [252, 257] on p "Less than [DATE]." at bounding box center [262, 265] width 89 height 16
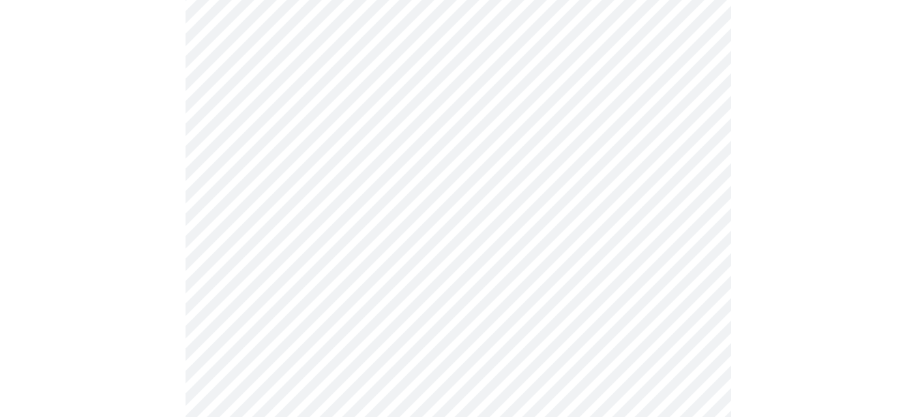
scroll to position [273, 0]
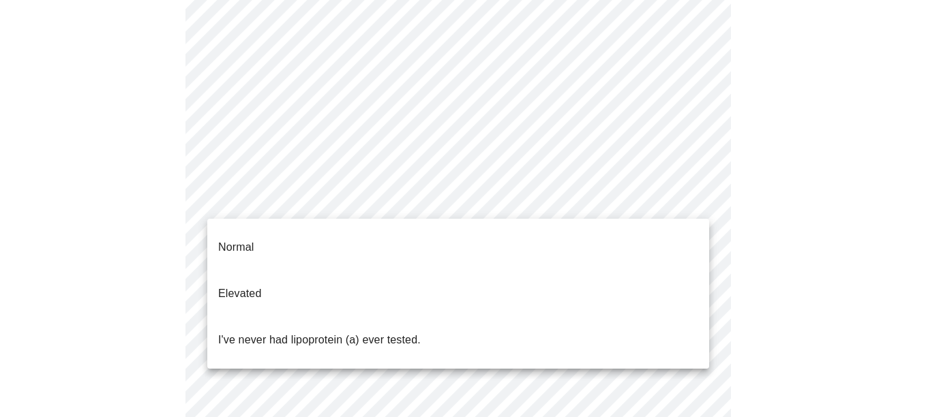
click at [373, 197] on body "MyMenopauseRx Appointments Messaging Labs Uploads Medications Community Refer a…" at bounding box center [462, 276] width 915 height 1087
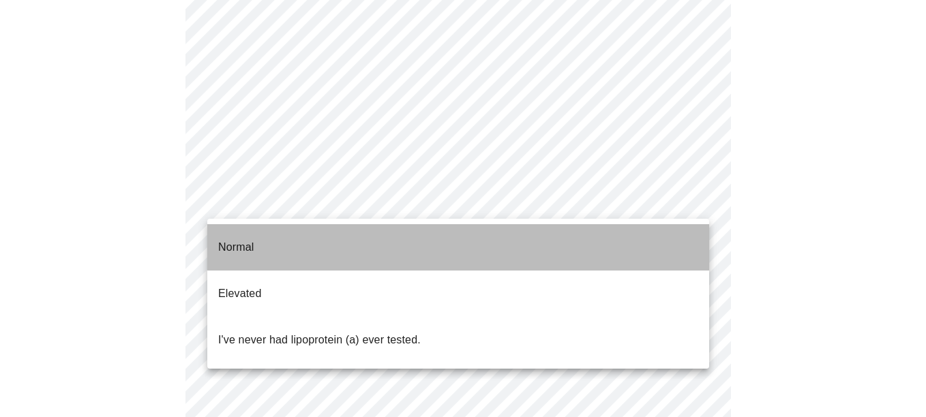
click at [271, 250] on li "Normal" at bounding box center [458, 247] width 502 height 46
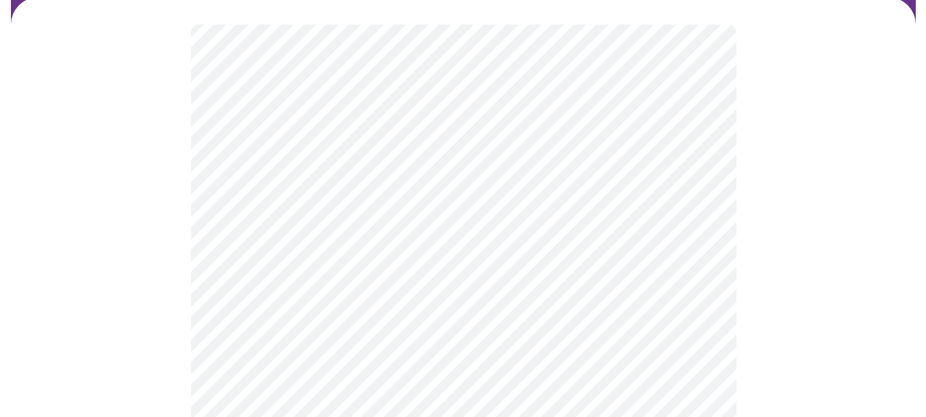
scroll to position [136, 0]
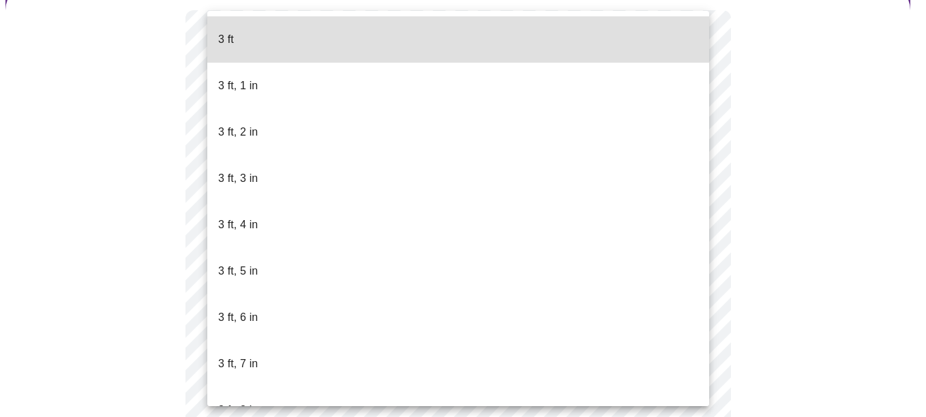
click at [241, 263] on body "MyMenopauseRx Appointments Messaging Labs Uploads Medications Community Refer a…" at bounding box center [462, 243] width 915 height 748
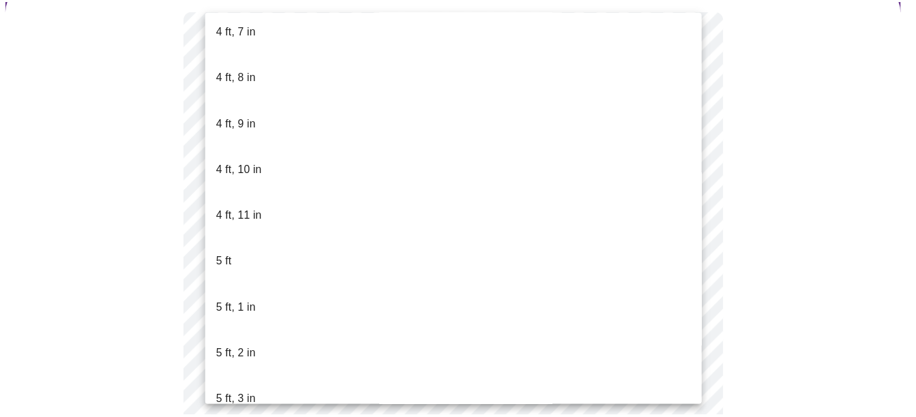
scroll to position [955, 0]
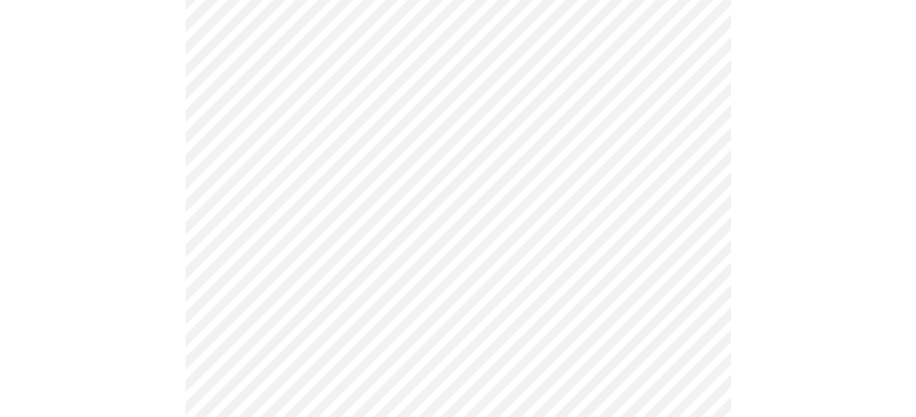
scroll to position [3547, 0]
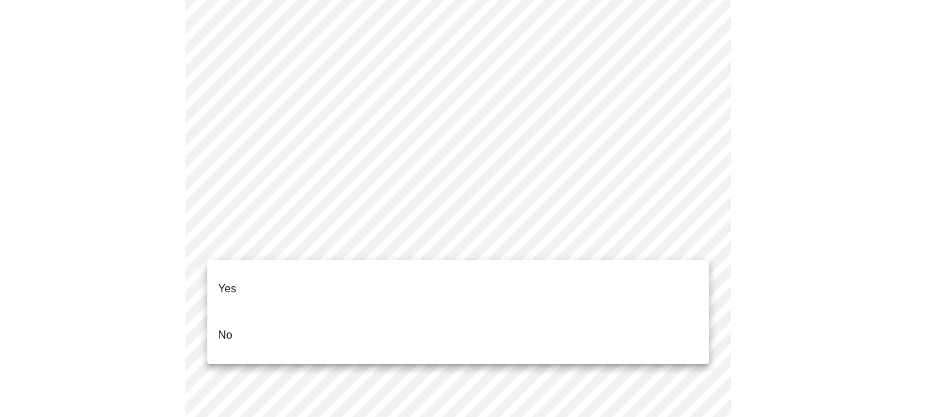
click at [274, 319] on li "No" at bounding box center [458, 335] width 502 height 46
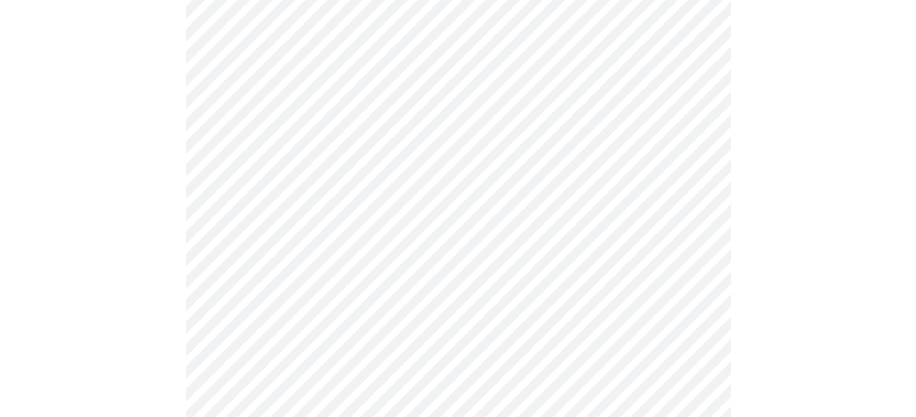
scroll to position [1160, 0]
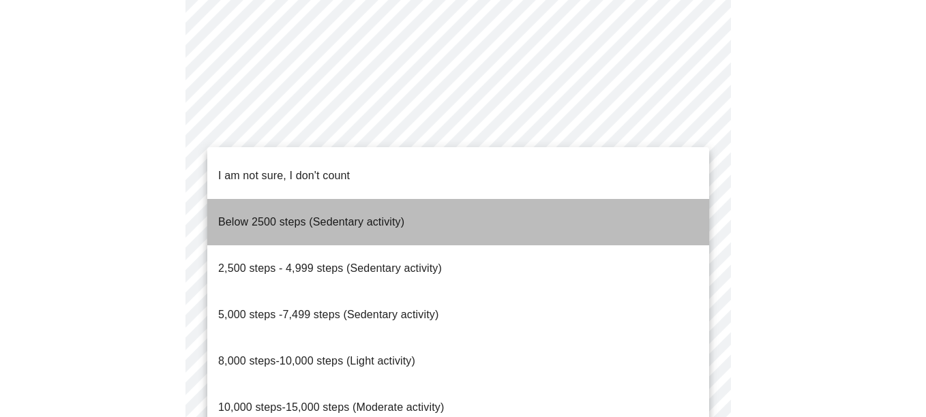
click at [392, 210] on span "Below 2500 steps (Sedentary activity)" at bounding box center [311, 222] width 186 height 38
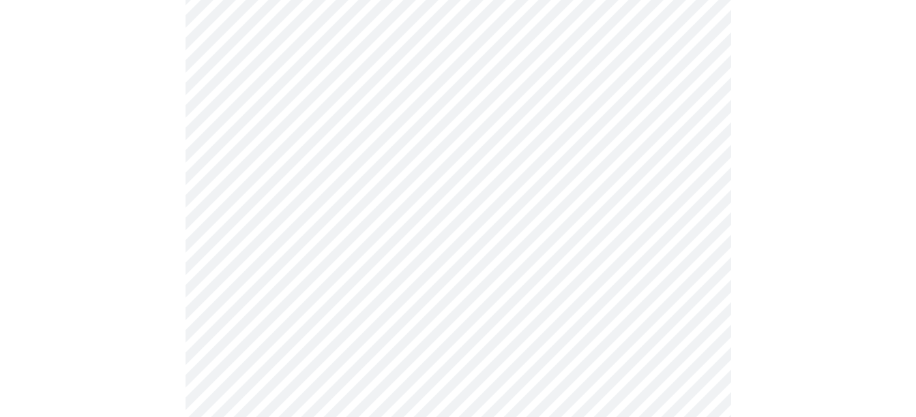
scroll to position [1296, 0]
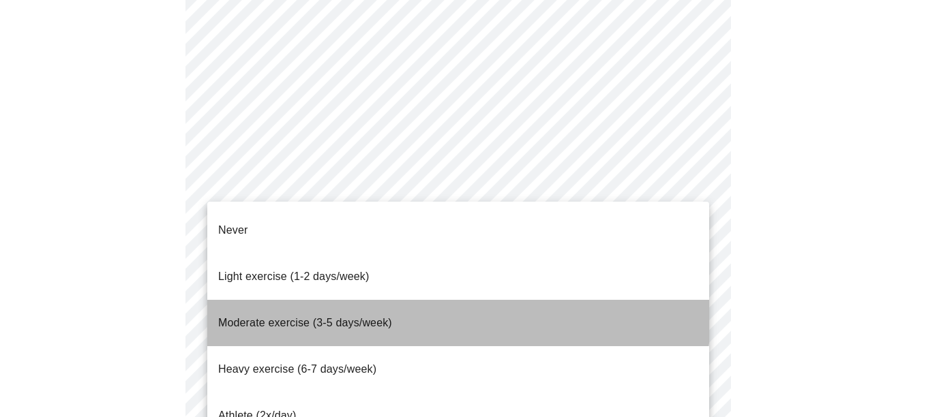
click at [312, 317] on span "Moderate exercise (3-5 days/week)" at bounding box center [305, 323] width 174 height 12
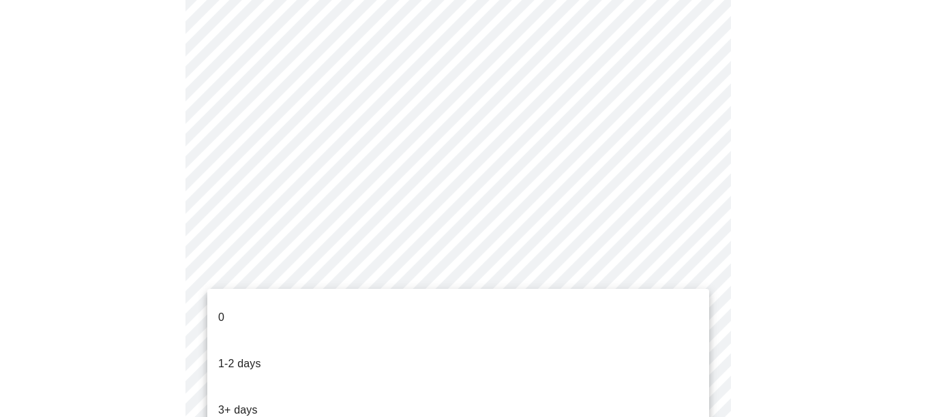
click at [250, 402] on p "3+ days" at bounding box center [238, 410] width 40 height 16
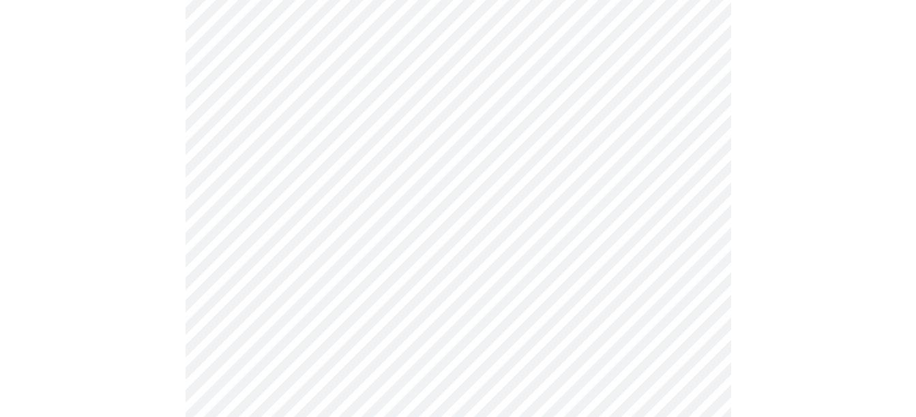
scroll to position [478, 0]
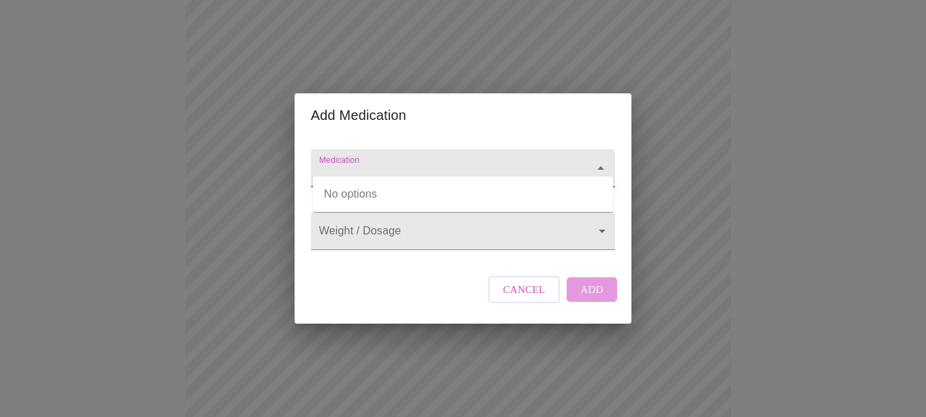
click at [349, 162] on input "Medication" at bounding box center [444, 174] width 254 height 25
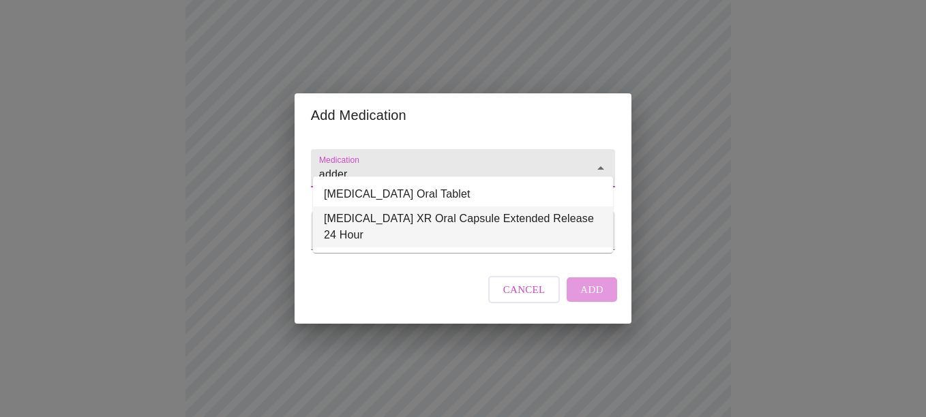
click at [346, 224] on li "[MEDICAL_DATA] XR Oral Capsule Extended Release 24 Hour" at bounding box center [463, 227] width 300 height 41
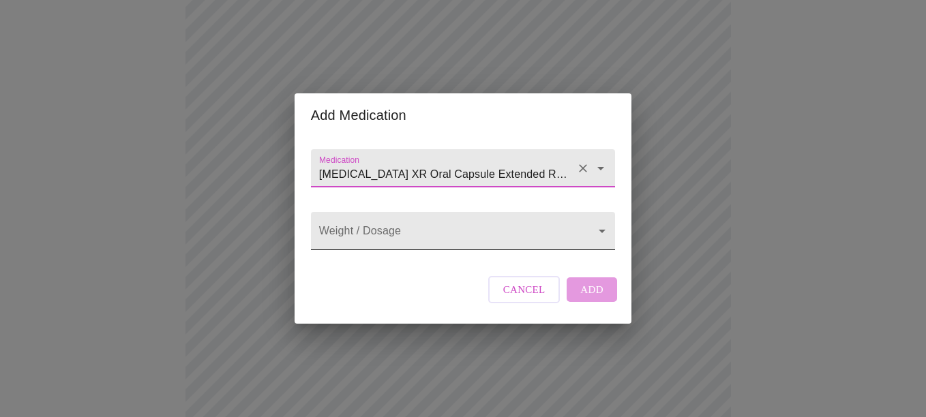
type input "[MEDICAL_DATA] XR Oral Capsule Extended Release 24 Hour"
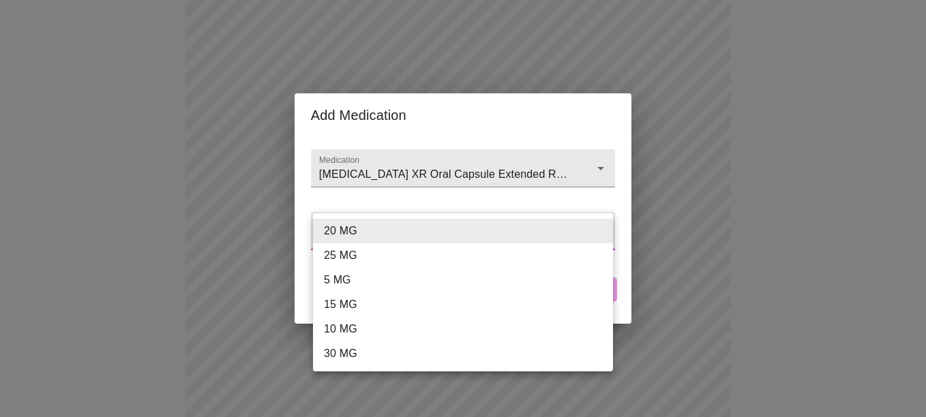
click at [347, 229] on body "MyMenopauseRx Appointments Messaging Labs Uploads Medications Community Refer a…" at bounding box center [462, 222] width 915 height 1389
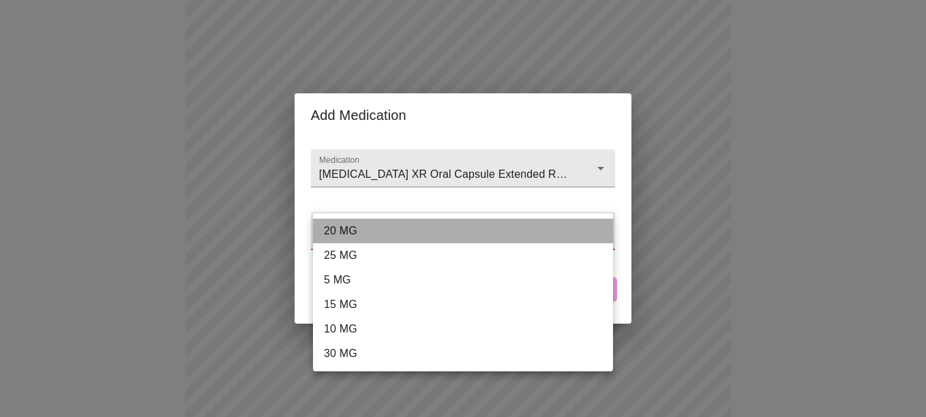
click at [347, 229] on li "20 MG" at bounding box center [463, 231] width 300 height 25
type input "20 MG"
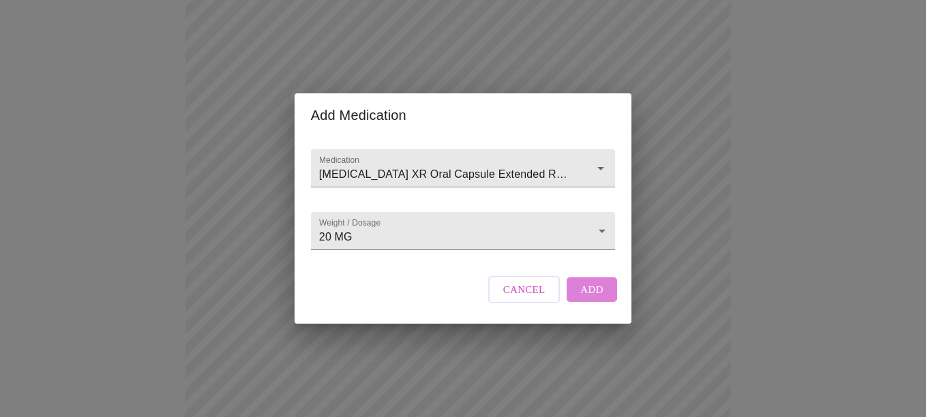
click at [589, 299] on span "Add" at bounding box center [592, 290] width 23 height 18
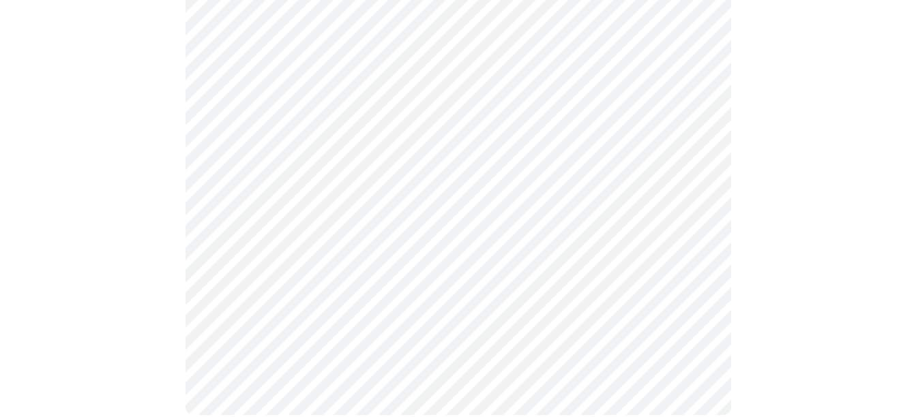
scroll to position [1003, 0]
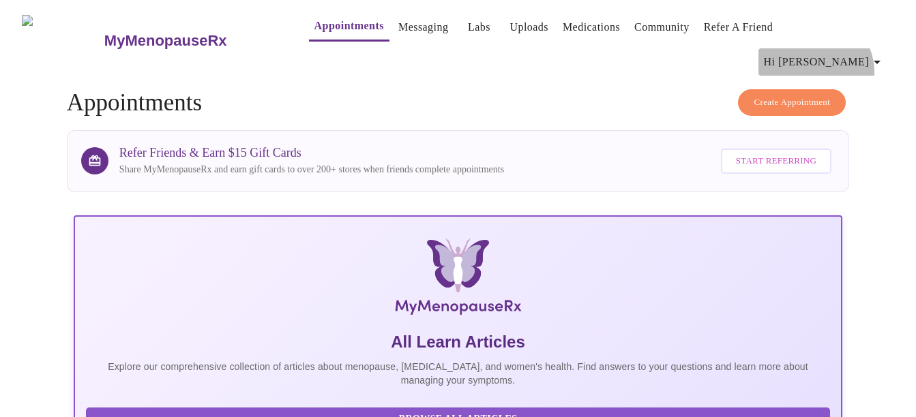
click at [876, 48] on button "Hi [PERSON_NAME]" at bounding box center [825, 61] width 132 height 27
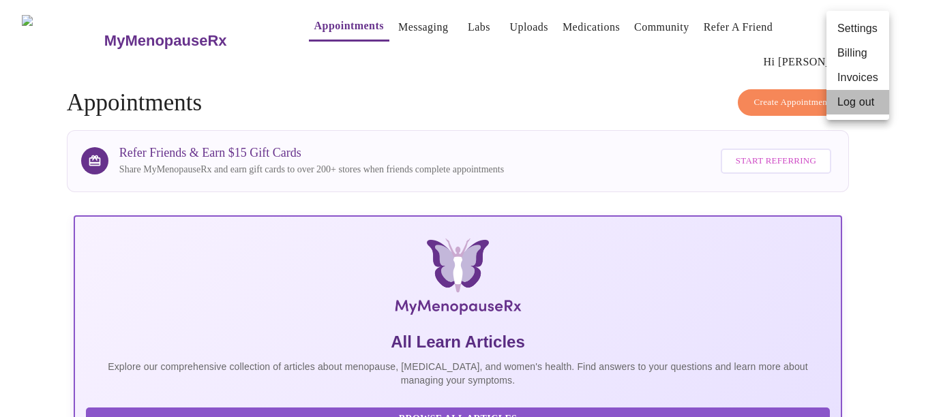
click at [851, 106] on li "Log out" at bounding box center [858, 102] width 63 height 25
